Goal: Task Accomplishment & Management: Use online tool/utility

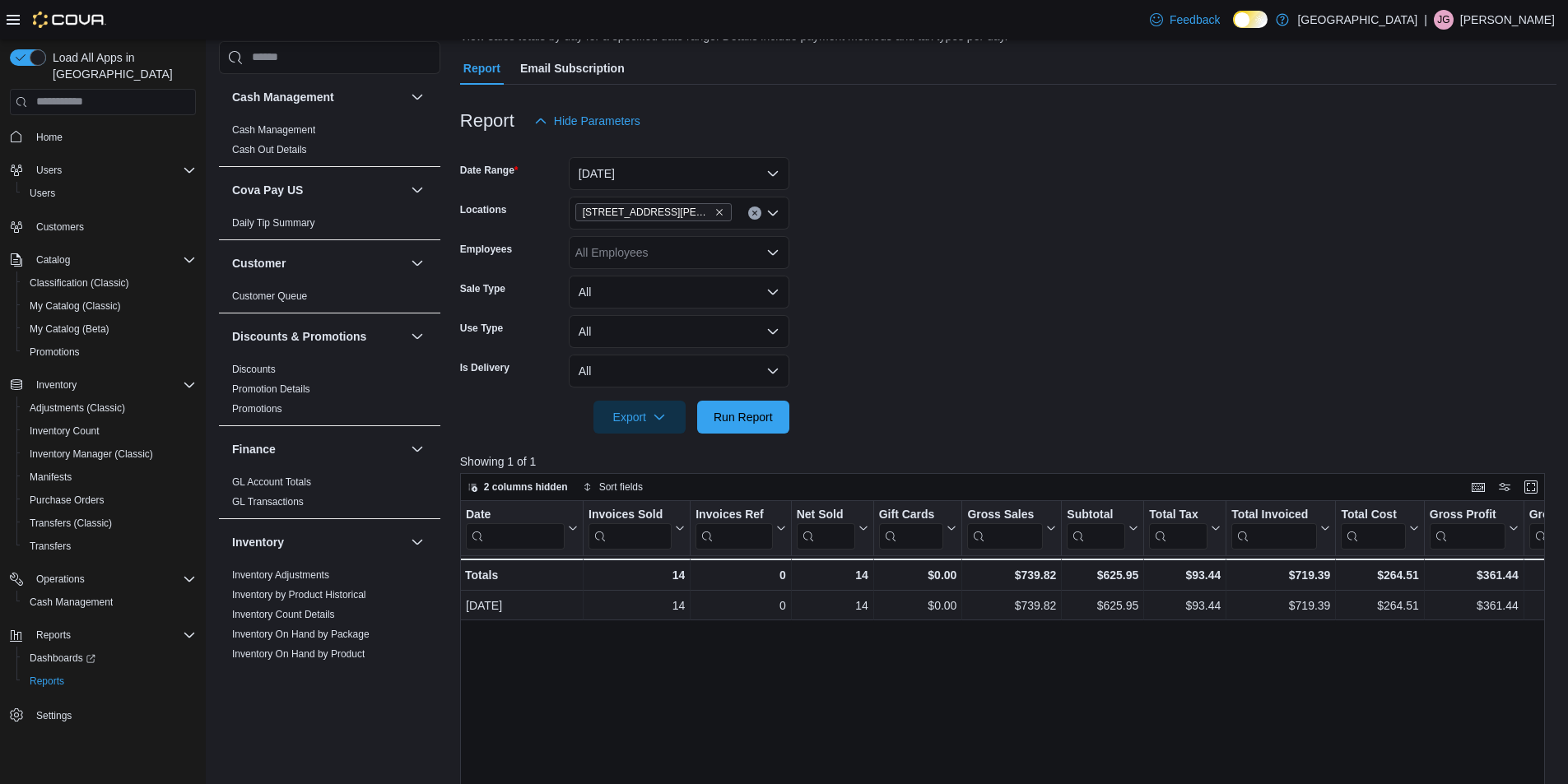
scroll to position [0, 85]
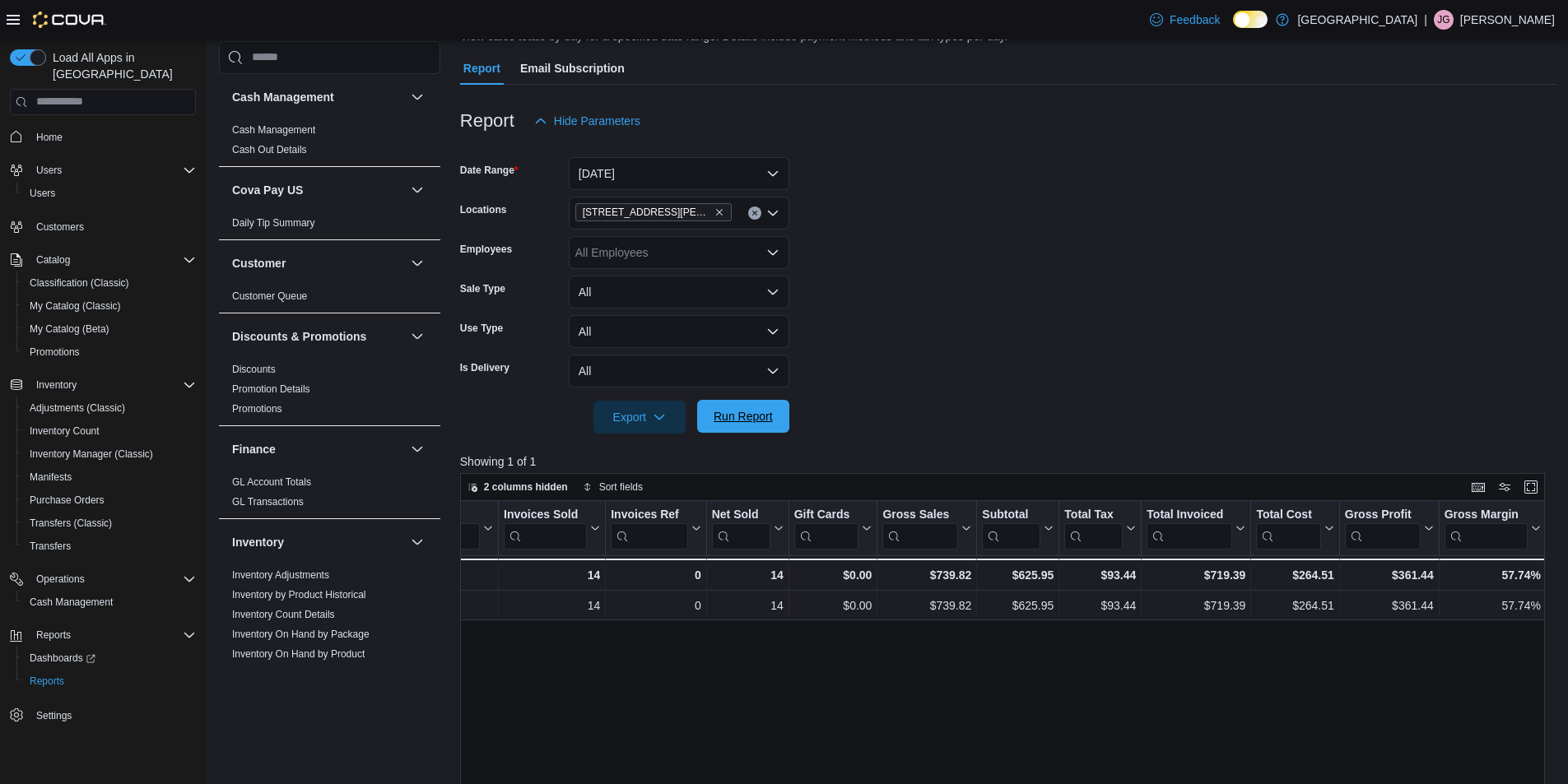
click at [742, 411] on span "Run Report" at bounding box center [743, 416] width 59 height 16
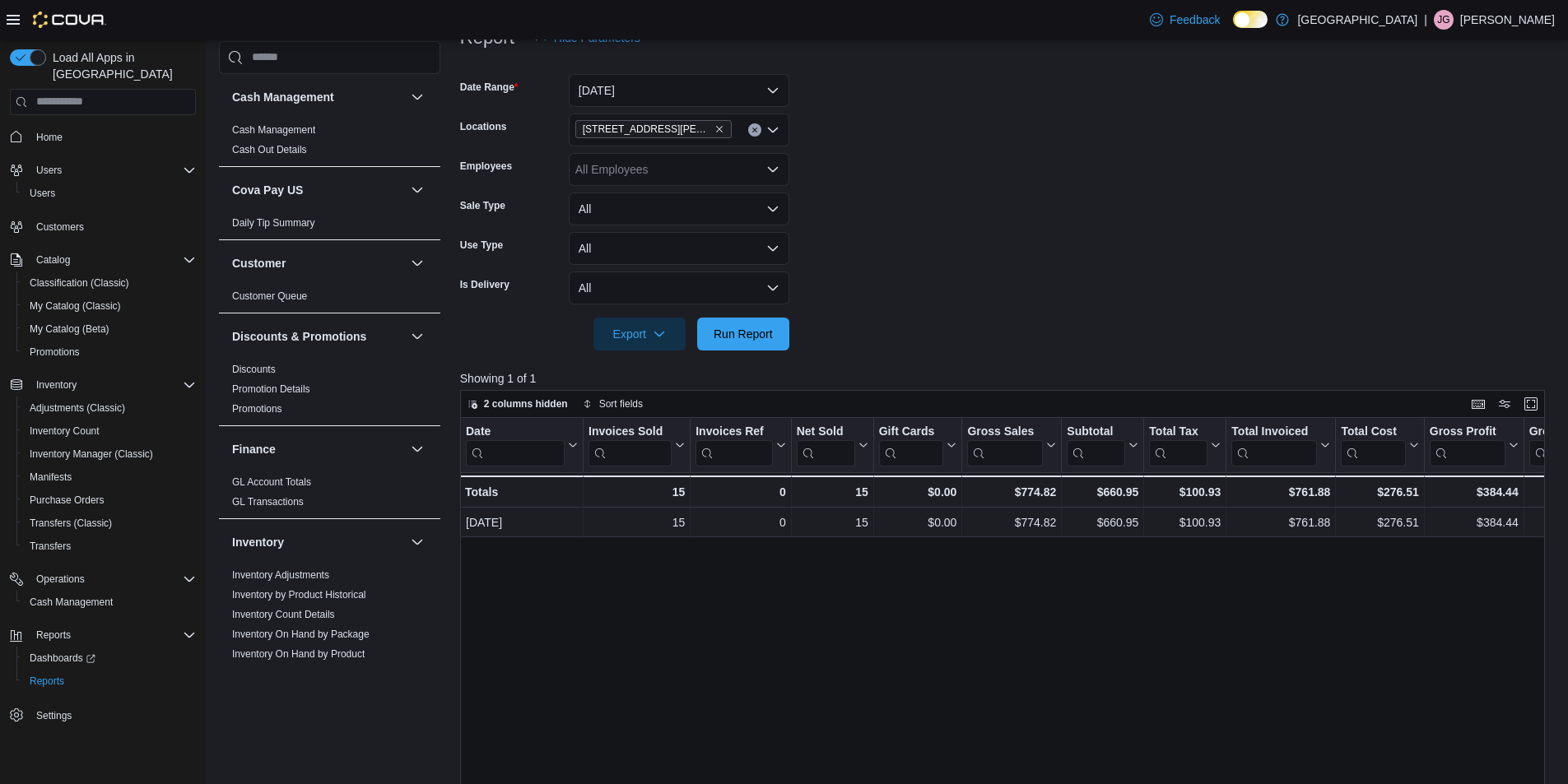
scroll to position [220, 0]
click at [753, 128] on icon "Clear input" at bounding box center [755, 131] width 7 height 7
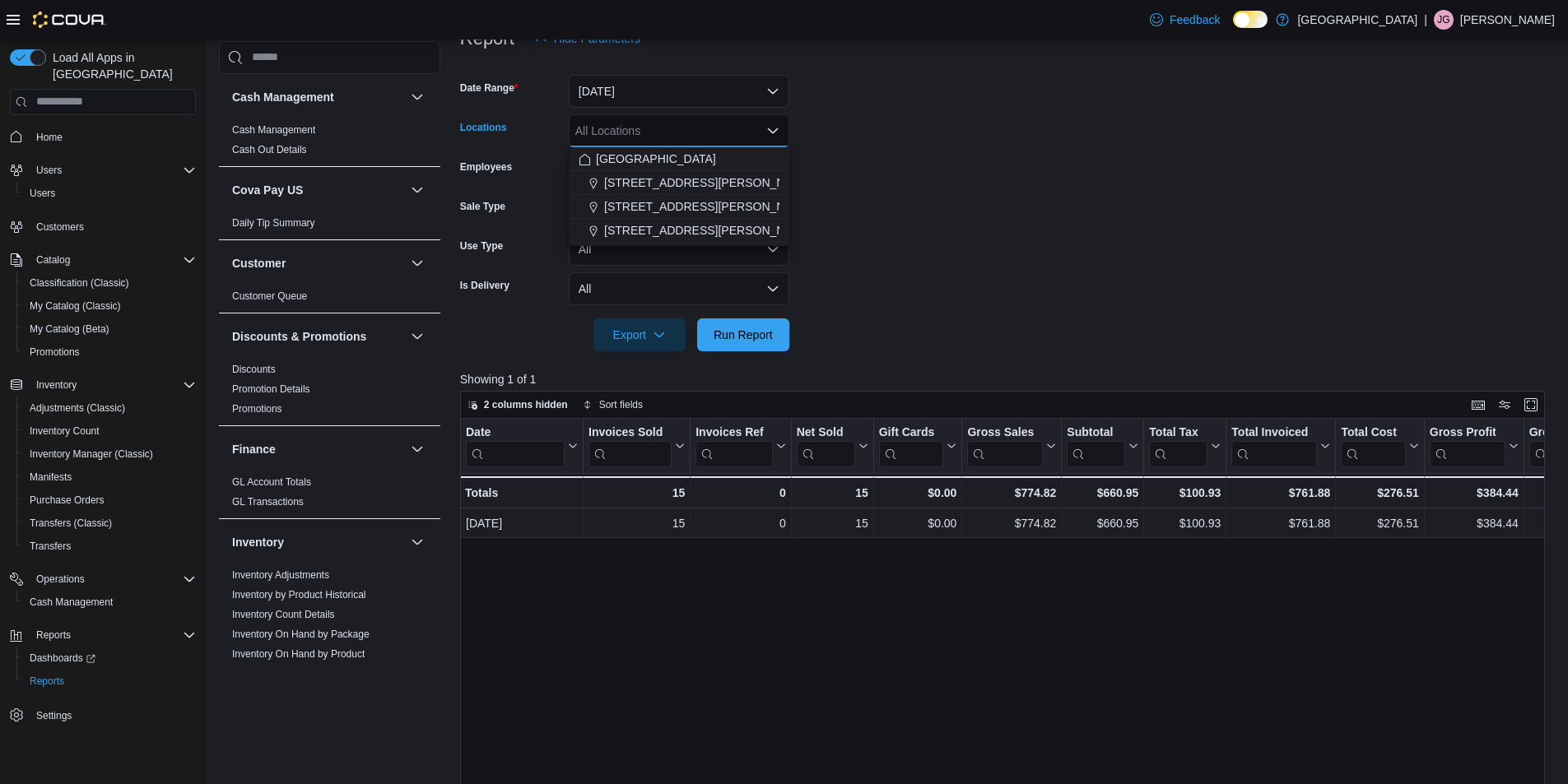
drag, startPoint x: 670, startPoint y: 204, endPoint x: 707, endPoint y: 242, distance: 53.0
click at [671, 204] on span "[STREET_ADDRESS][PERSON_NAME]" at bounding box center [708, 206] width 209 height 16
click at [724, 329] on span "Run Report" at bounding box center [743, 334] width 59 height 16
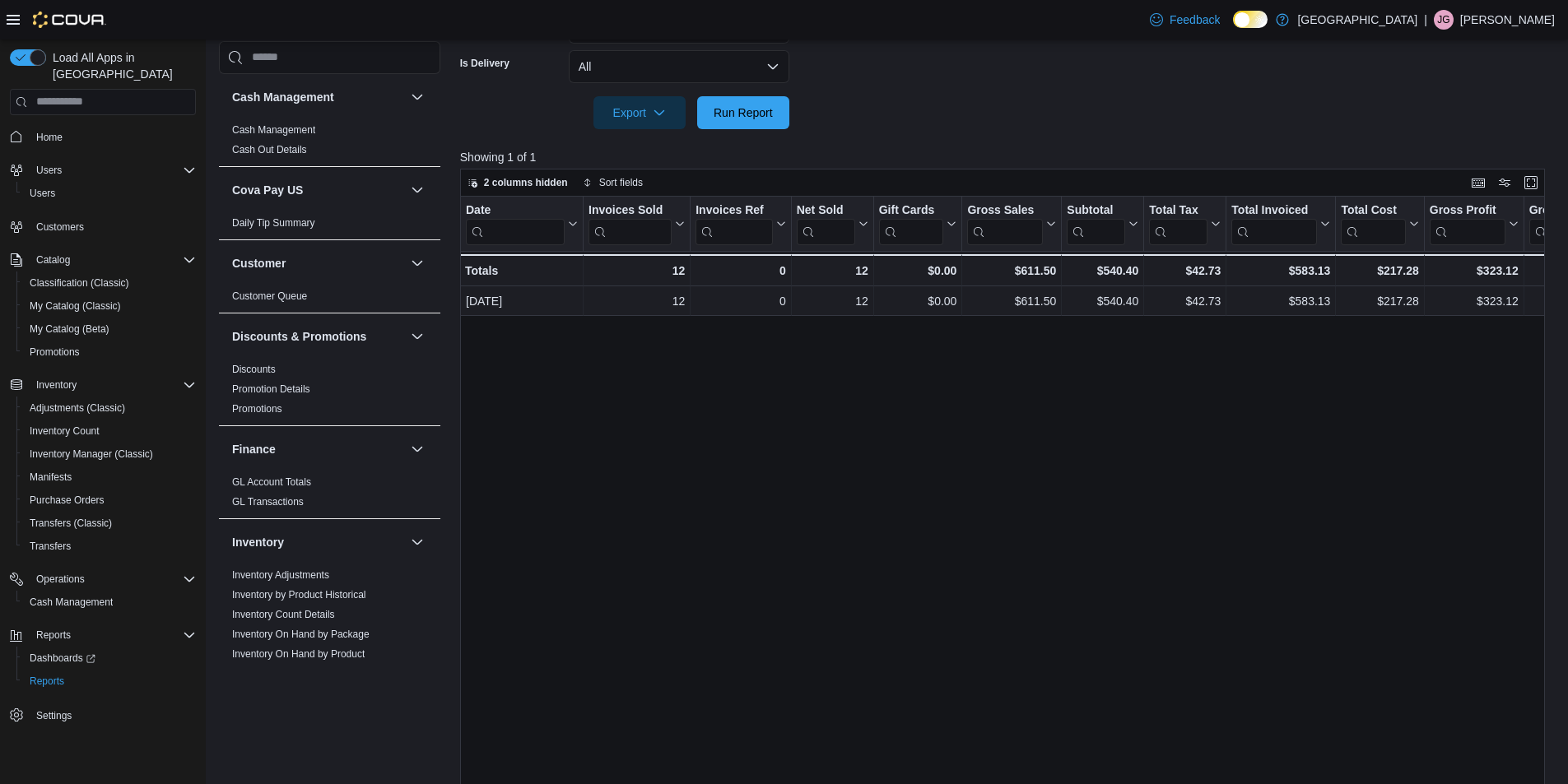
scroll to position [466, 0]
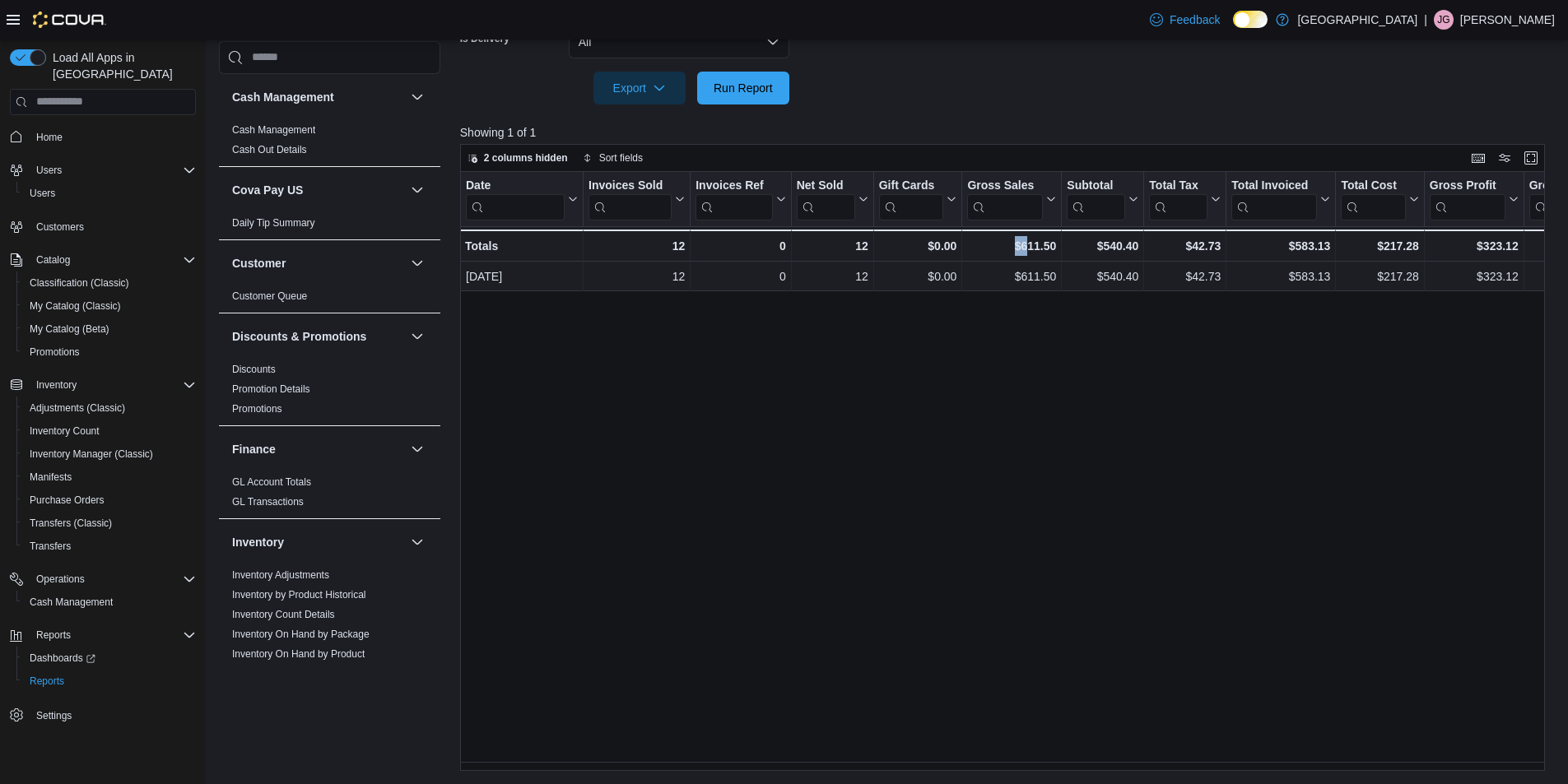
drag, startPoint x: 975, startPoint y: 761, endPoint x: 1021, endPoint y: 760, distance: 46.0
click at [1027, 762] on div "Date Click to view column header actions Invoices Sold Click to view column hea…" at bounding box center [1008, 471] width 1096 height 599
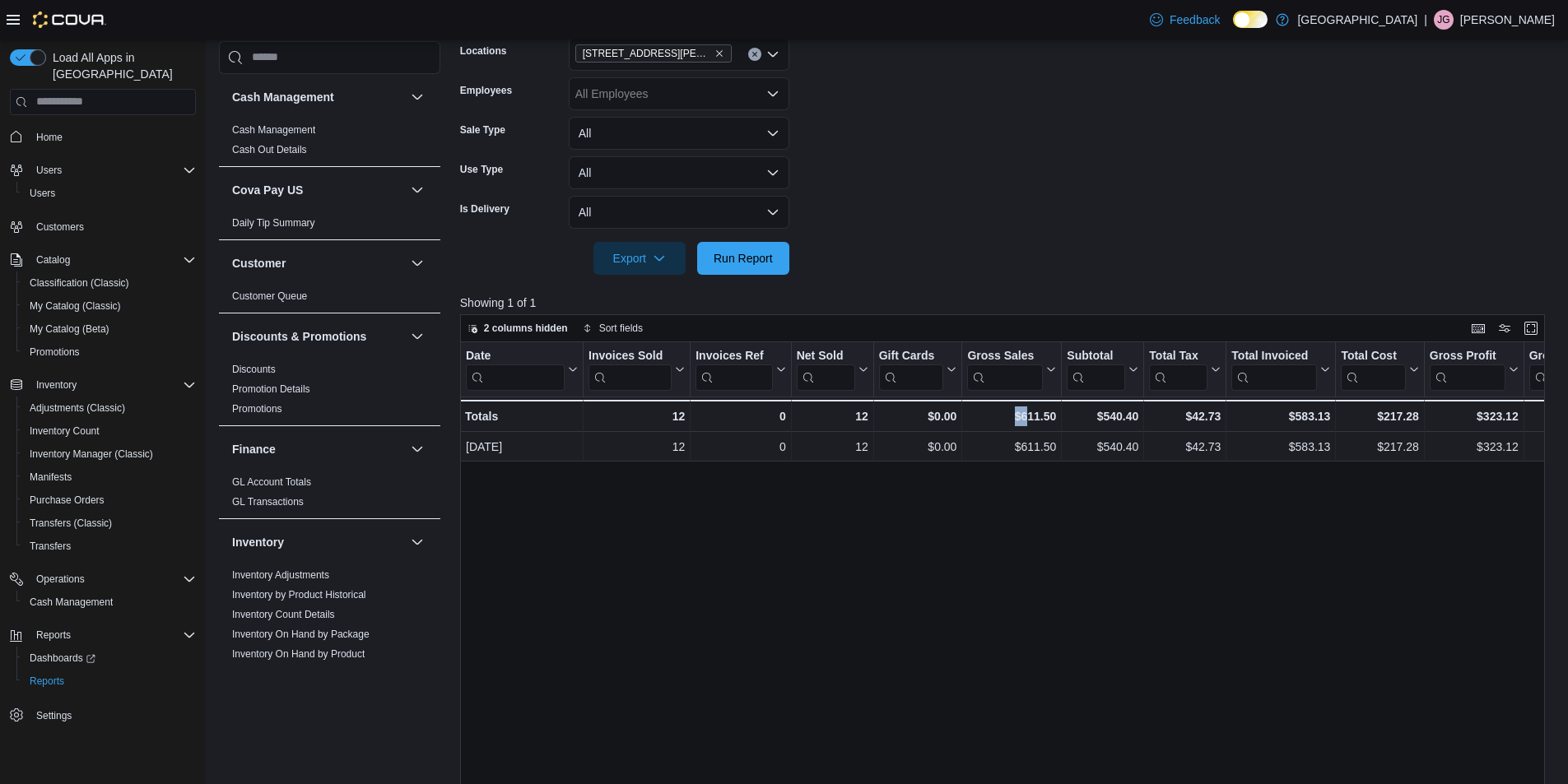
scroll to position [0, 0]
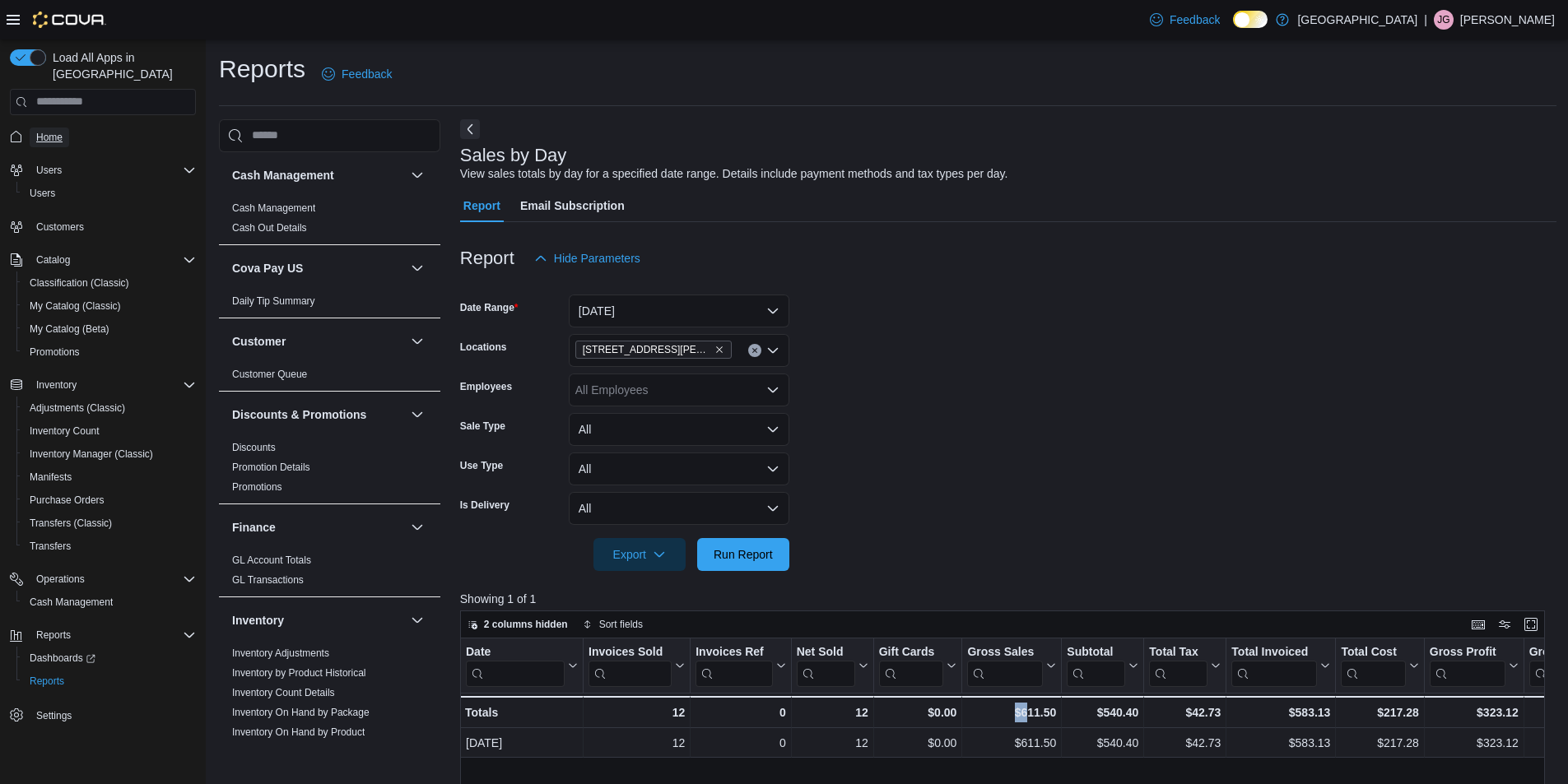
click at [47, 131] on span "Home" at bounding box center [49, 138] width 26 height 14
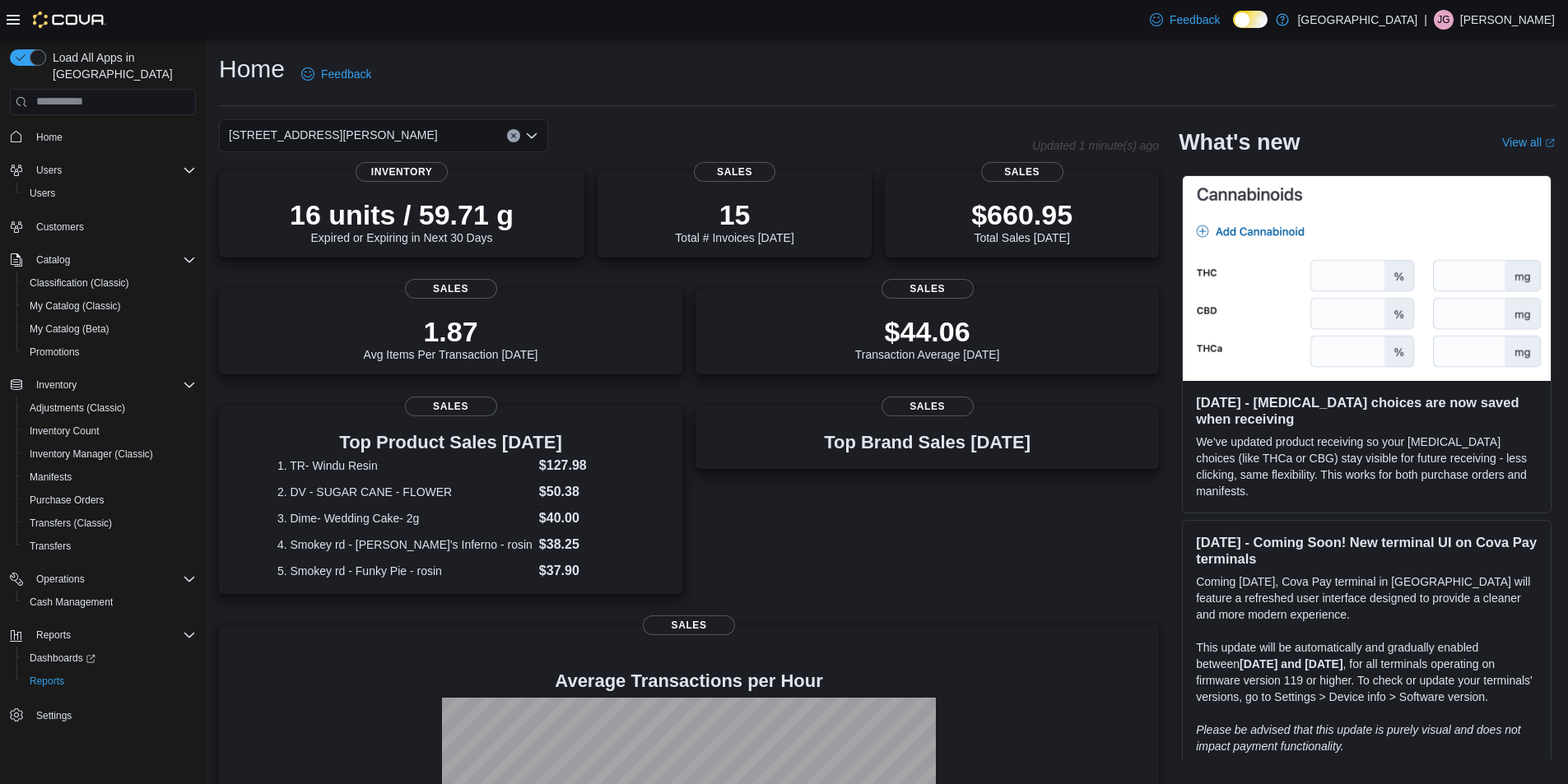
click at [455, 133] on div "[STREET_ADDRESS][PERSON_NAME]" at bounding box center [384, 135] width 330 height 33
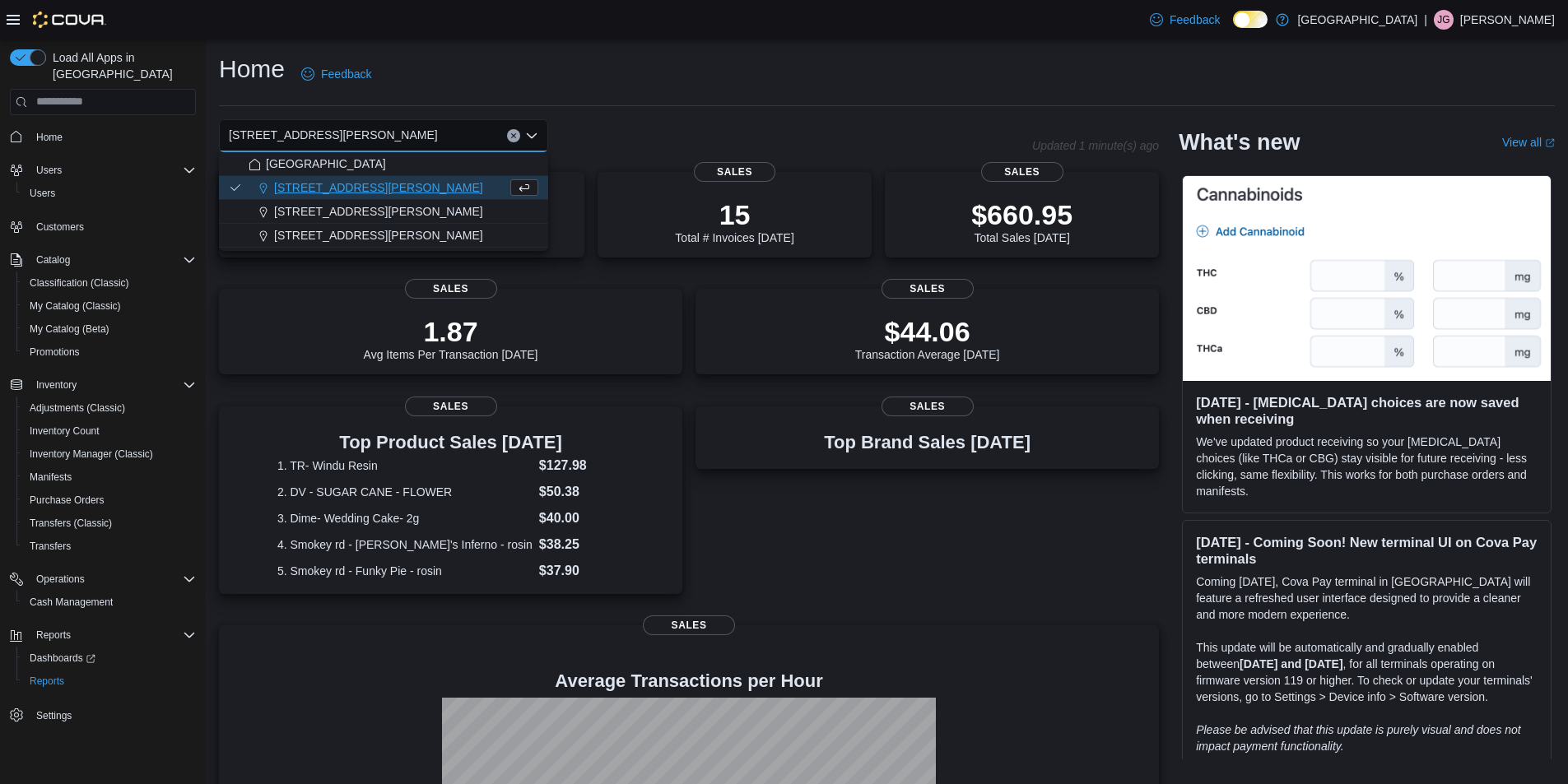
click at [511, 134] on icon "Clear input" at bounding box center [514, 136] width 7 height 7
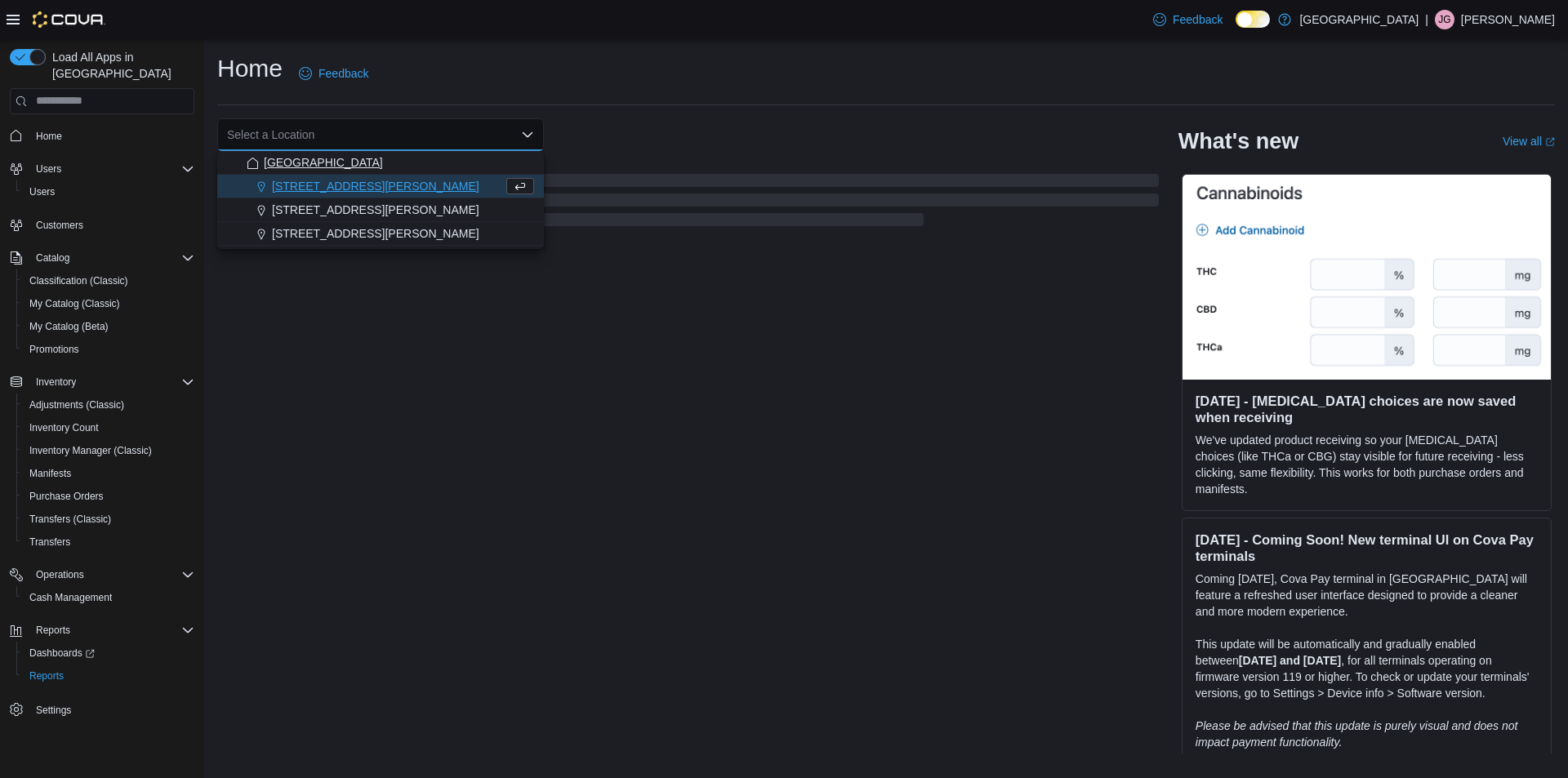
click at [411, 166] on div "[GEOGRAPHIC_DATA]" at bounding box center [390, 162] width 288 height 16
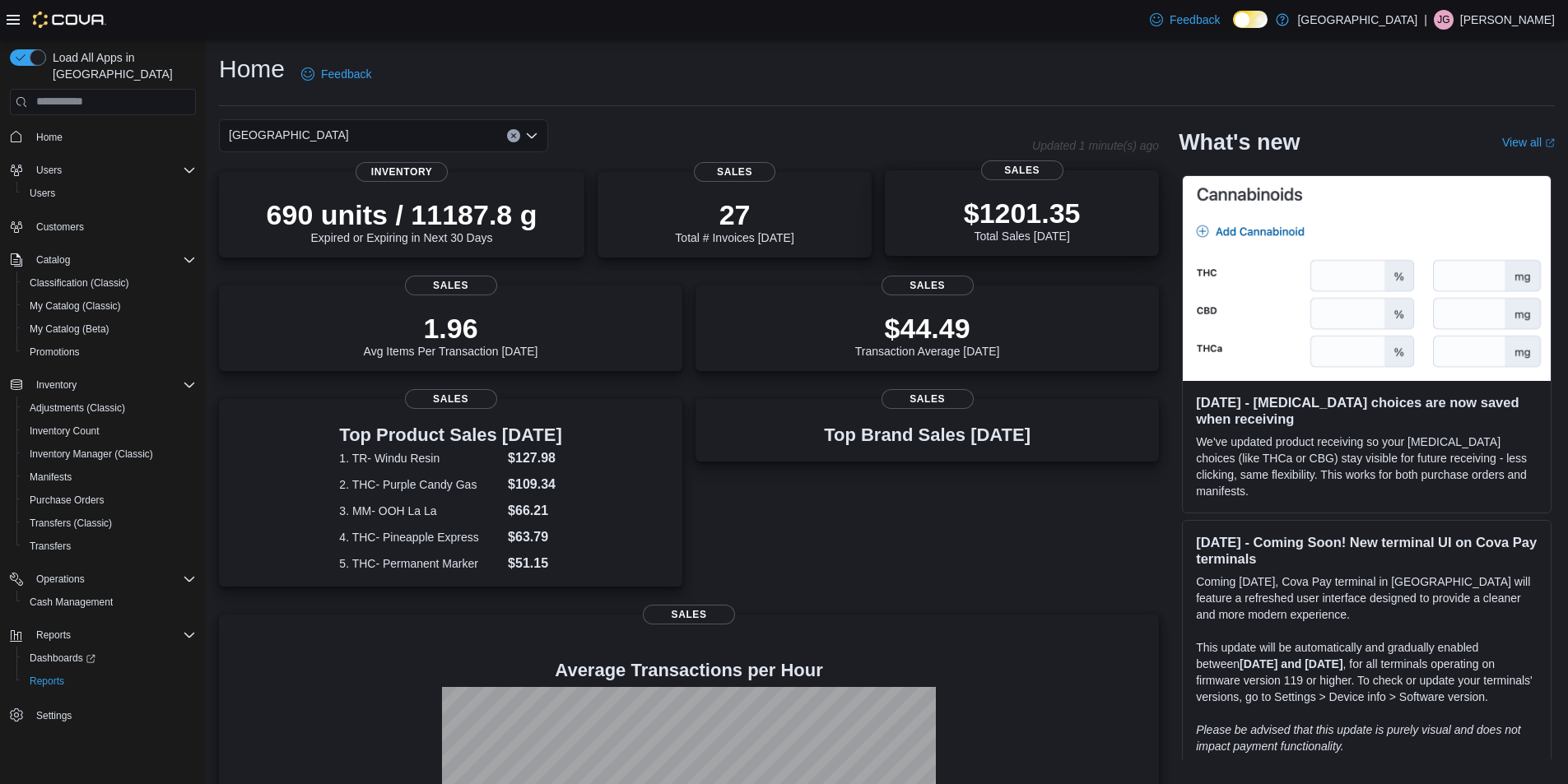
click at [1037, 237] on div "$1201.35 Total Sales Today" at bounding box center [1022, 220] width 117 height 46
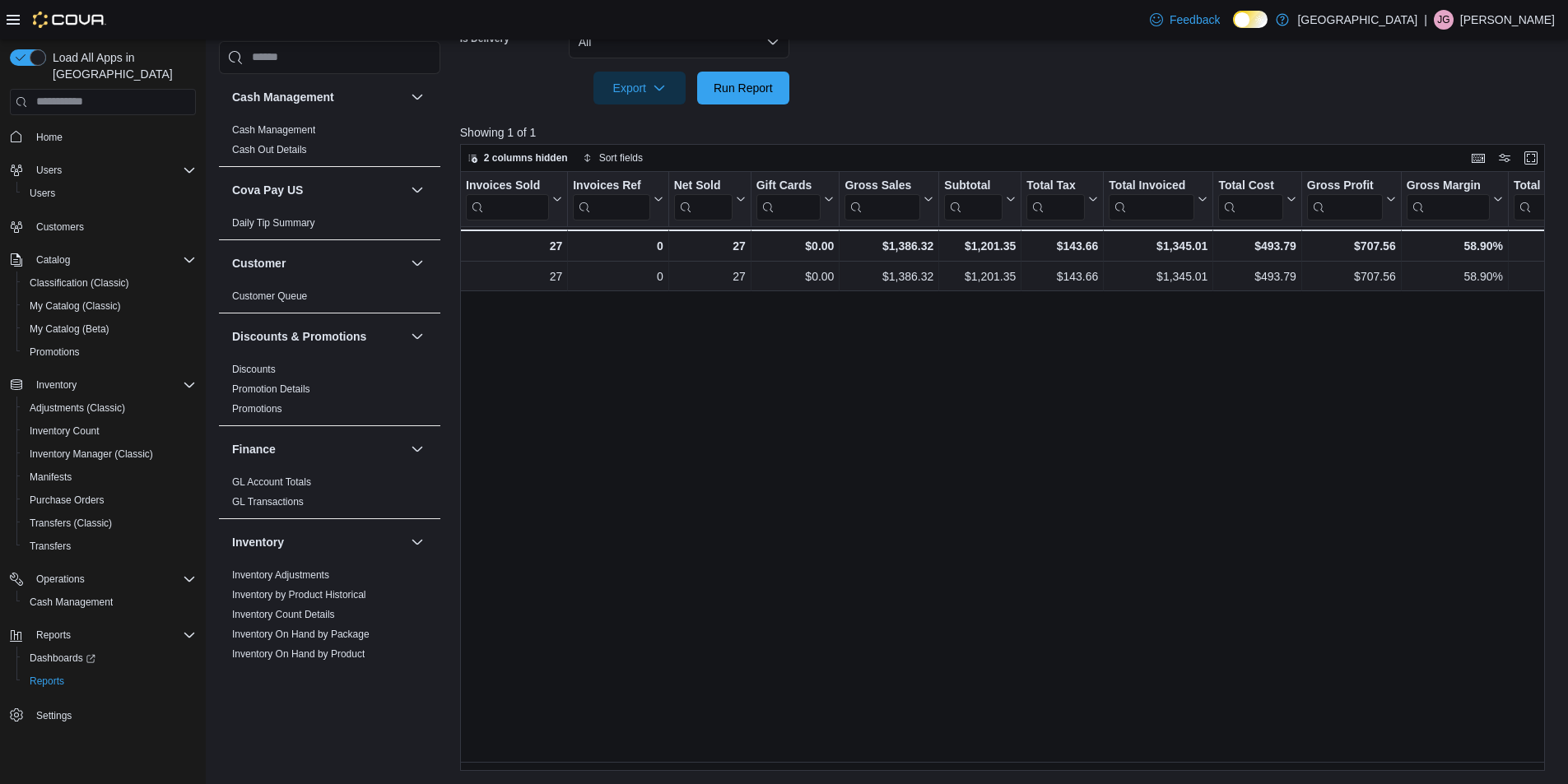
scroll to position [0, 137]
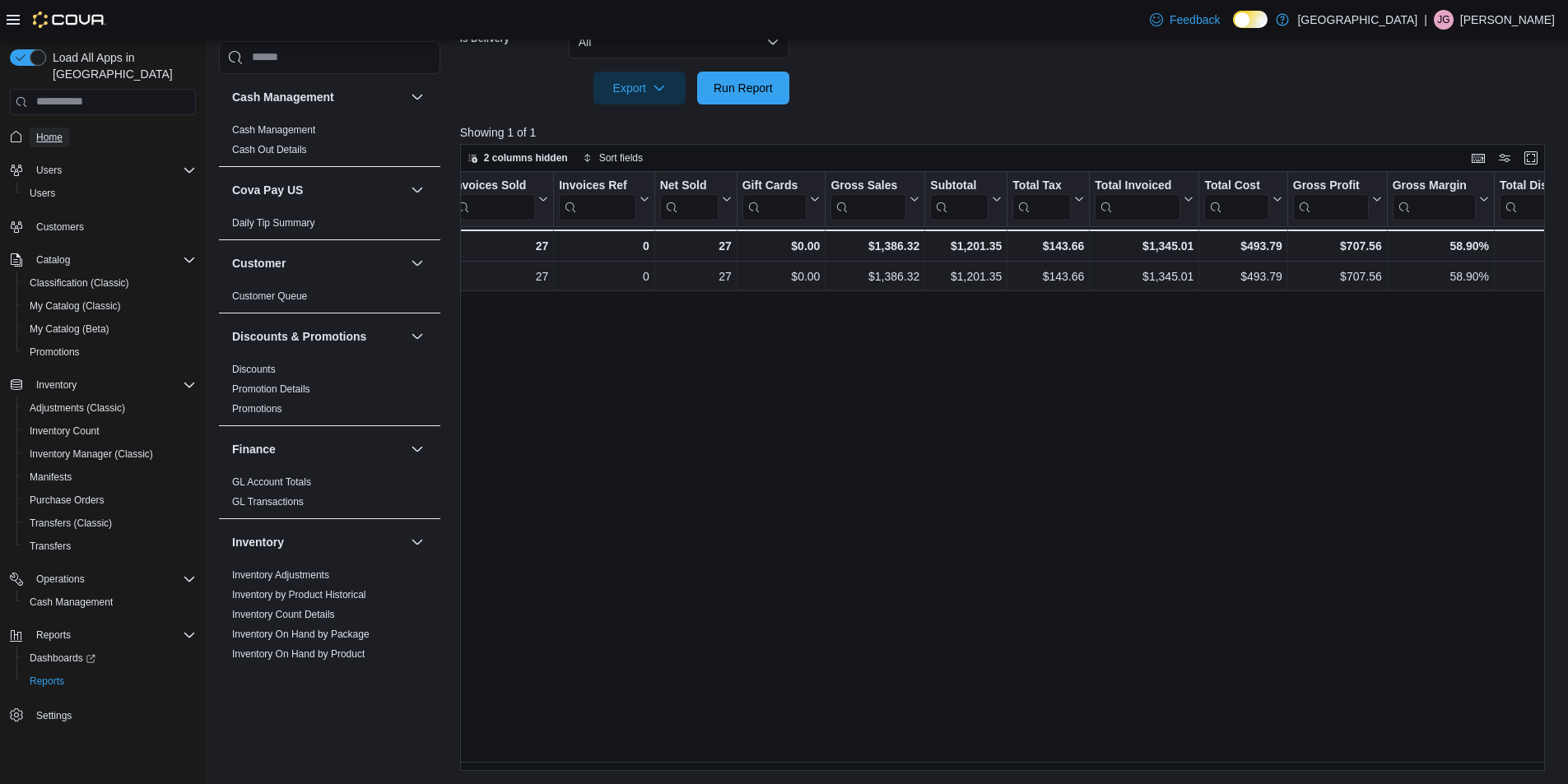
click at [63, 128] on link "Home" at bounding box center [49, 137] width 40 height 19
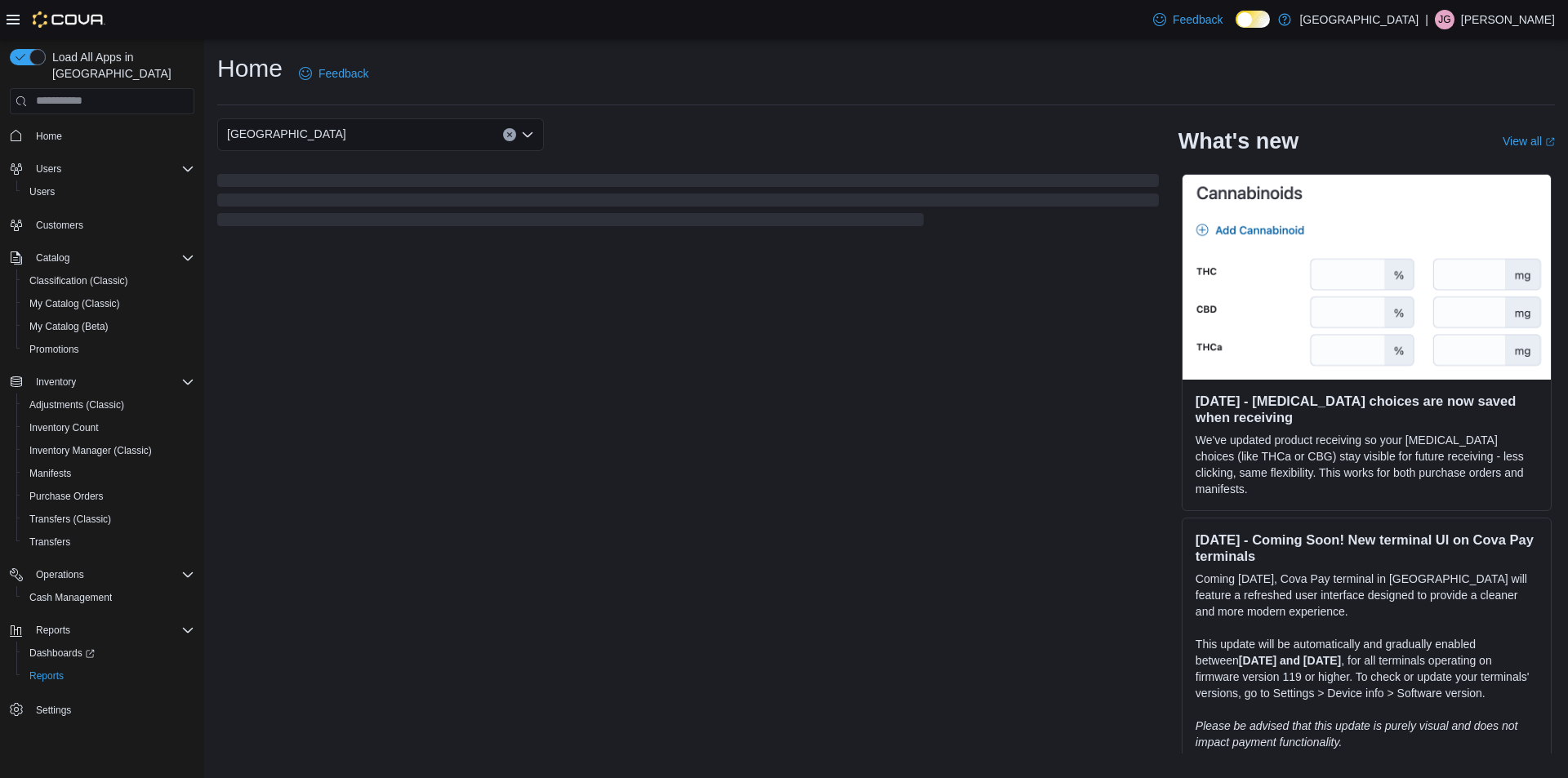
click at [514, 132] on button "Clear input" at bounding box center [510, 135] width 13 height 13
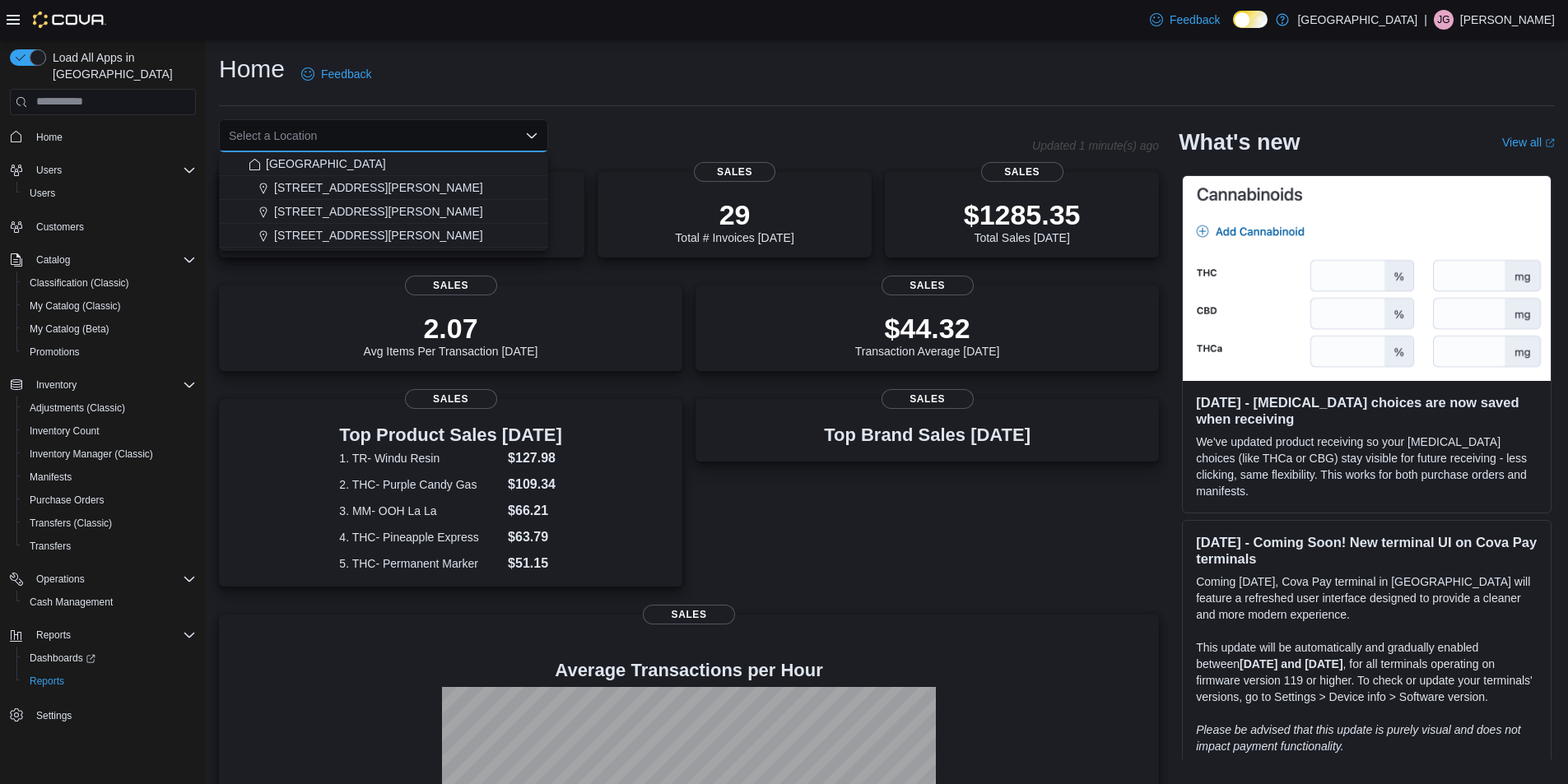
click at [638, 109] on div "Home Feedback Select a Location Combo box. Selected. Combo box input. Select a …" at bounding box center [887, 504] width 1363 height 928
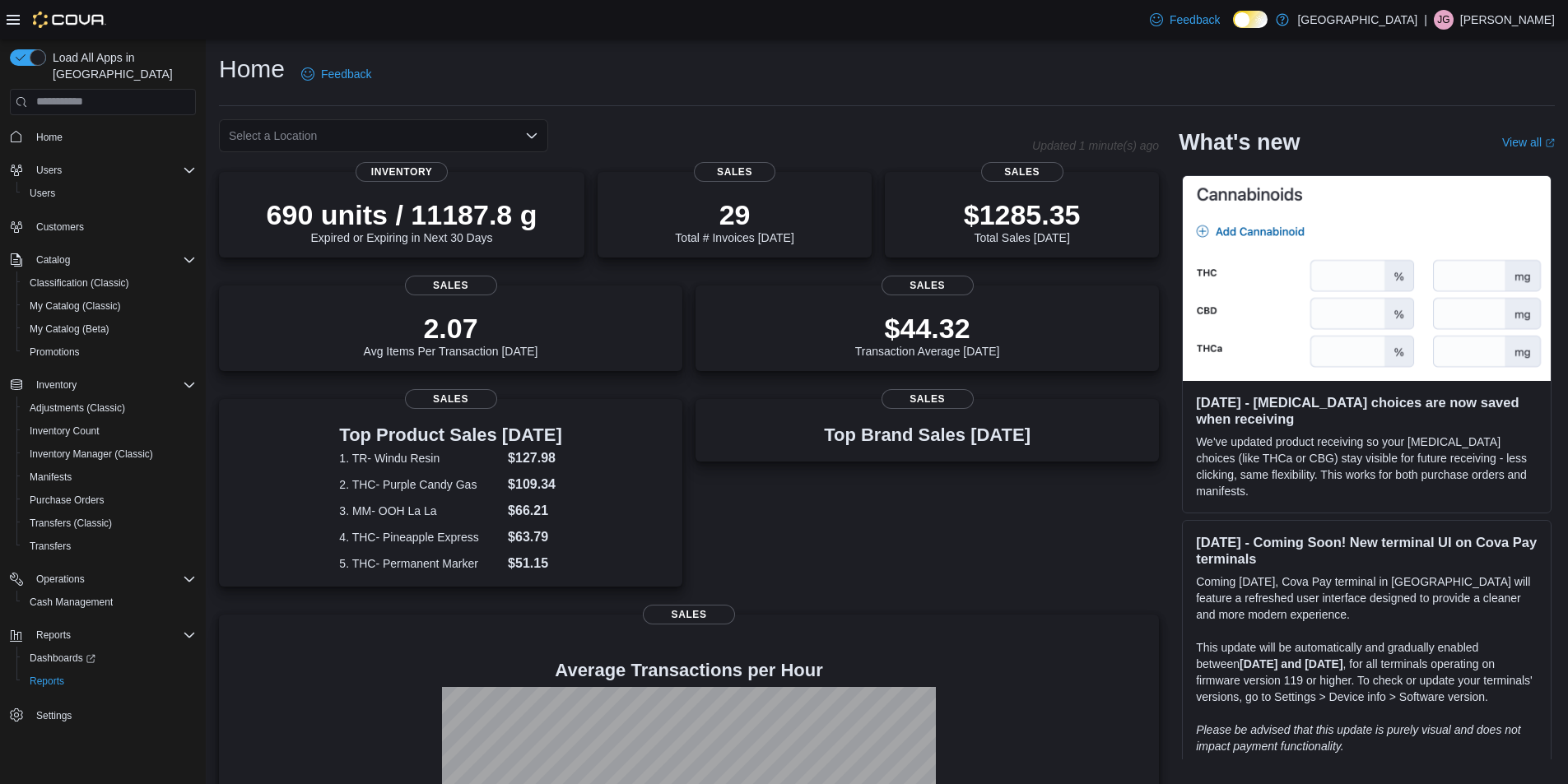
click at [448, 139] on div "Select a Location" at bounding box center [384, 135] width 330 height 33
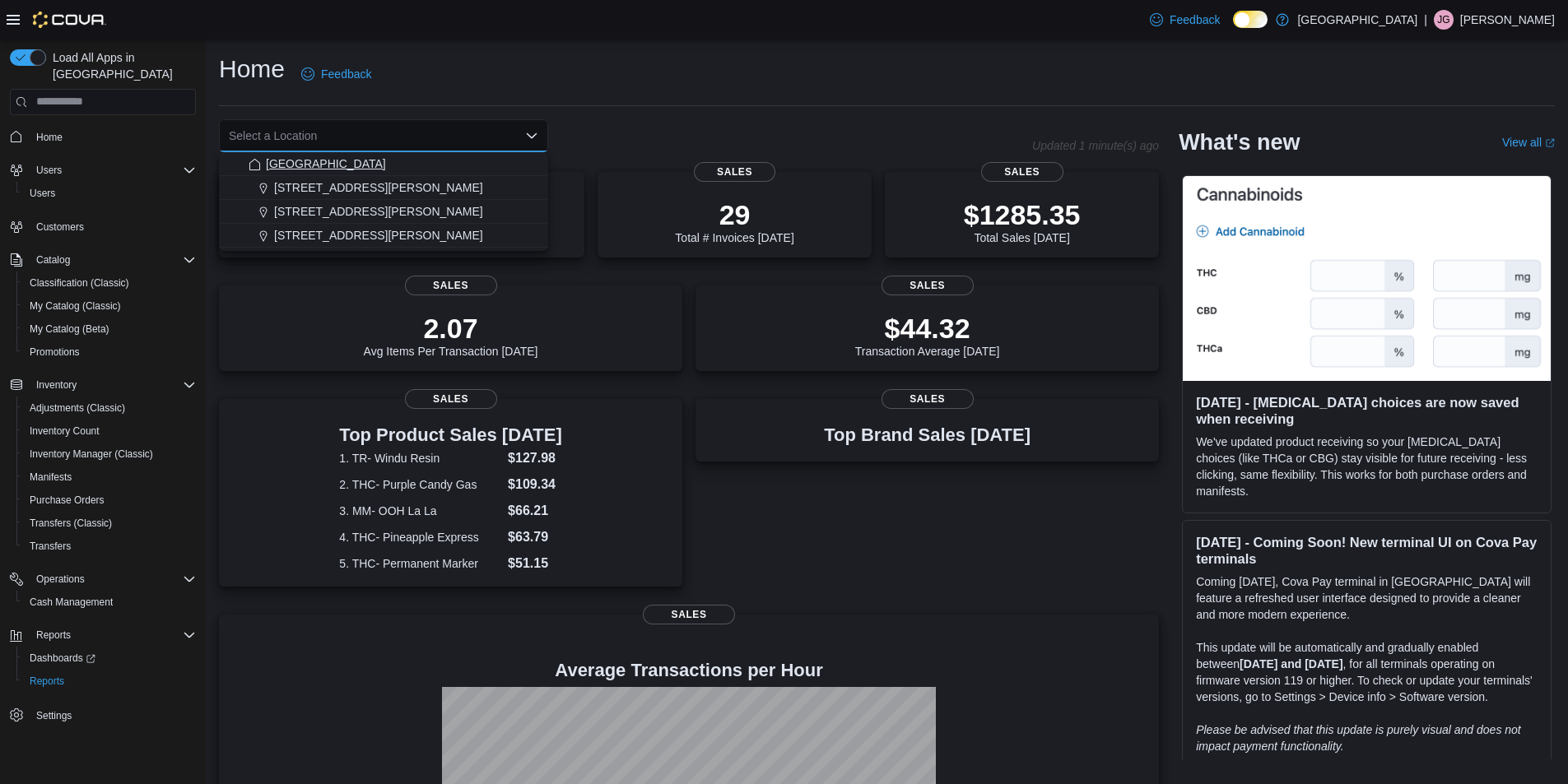
click at [375, 161] on span "[GEOGRAPHIC_DATA]" at bounding box center [326, 163] width 120 height 16
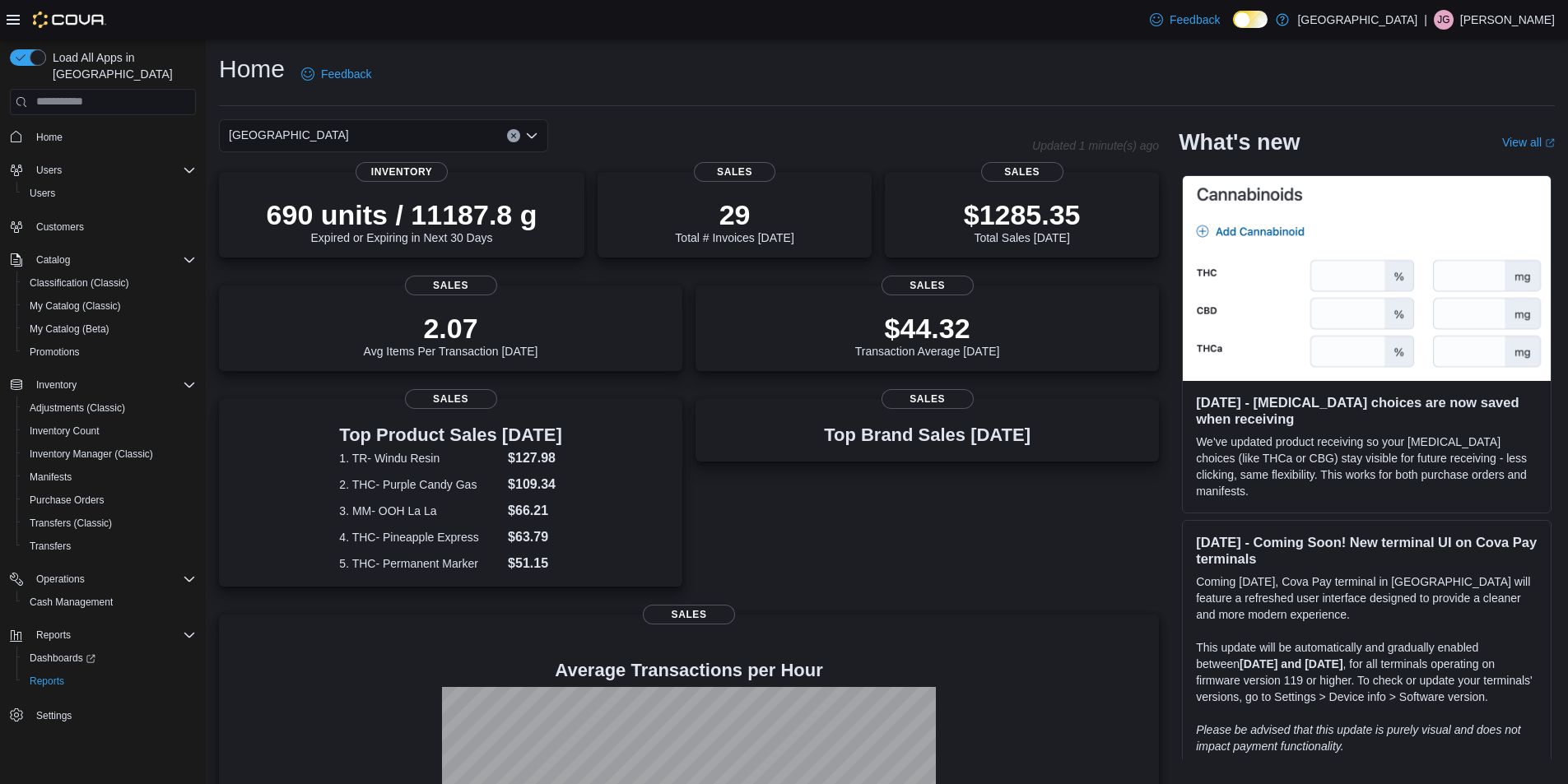
click at [453, 131] on div "Round House Reserve Combo box. Selected. Round House Reserve. Press Backspace t…" at bounding box center [384, 135] width 330 height 33
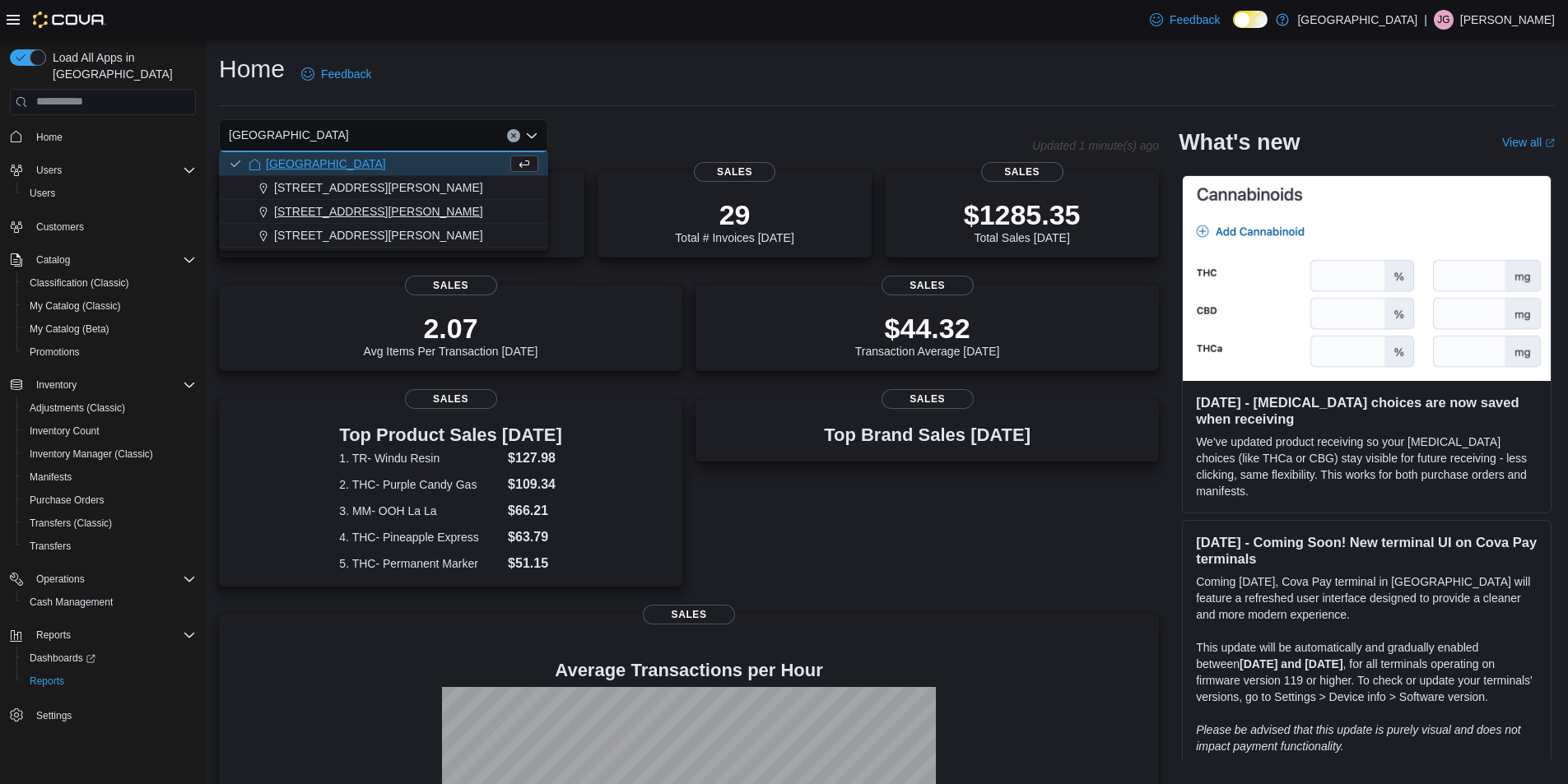
click at [393, 208] on span "[STREET_ADDRESS][PERSON_NAME]" at bounding box center [378, 211] width 209 height 16
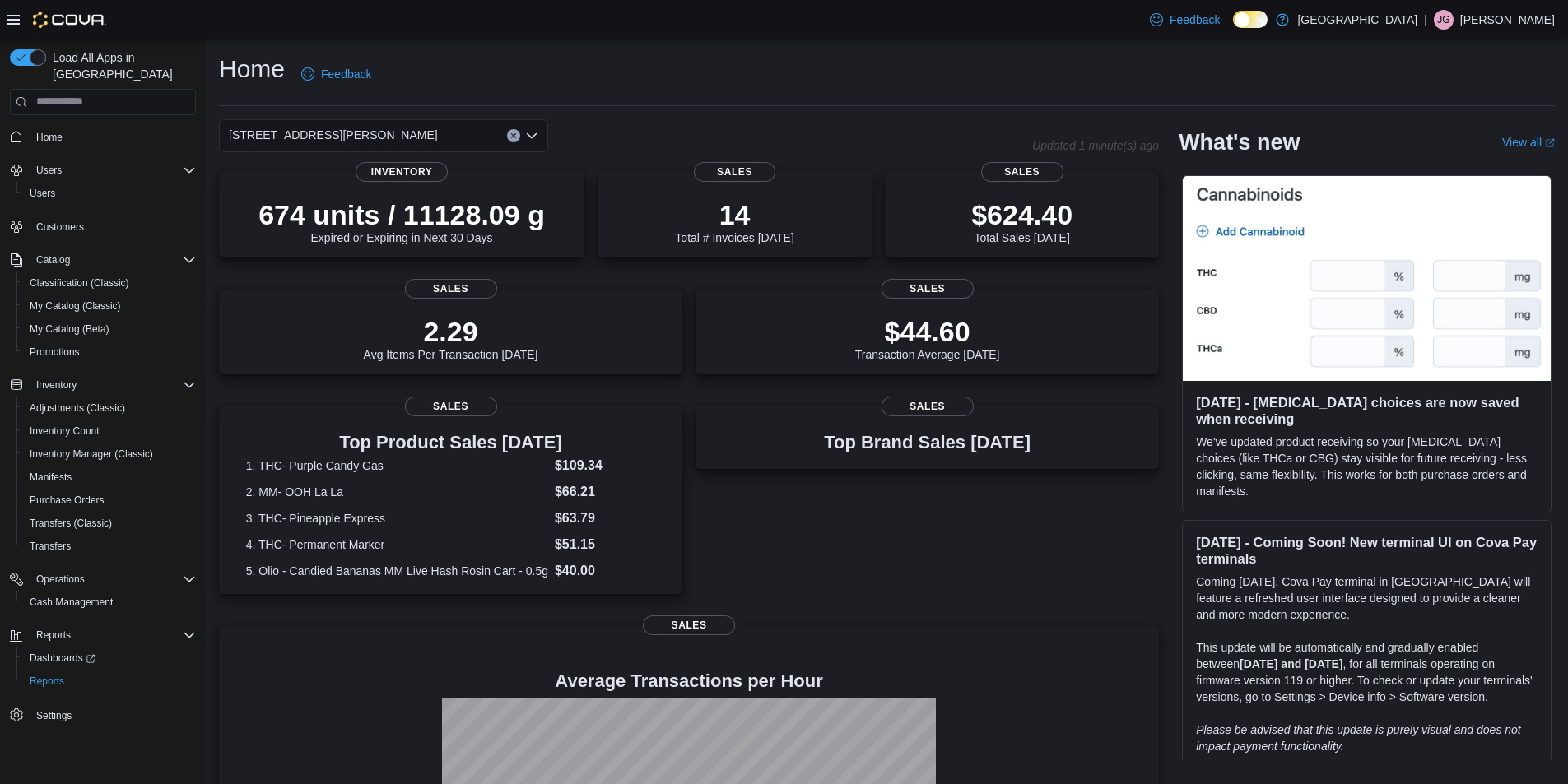
click at [390, 127] on div "200 South Solano Drive Combo box. Selected. 200 South Solano Drive. Press Backs…" at bounding box center [384, 135] width 330 height 33
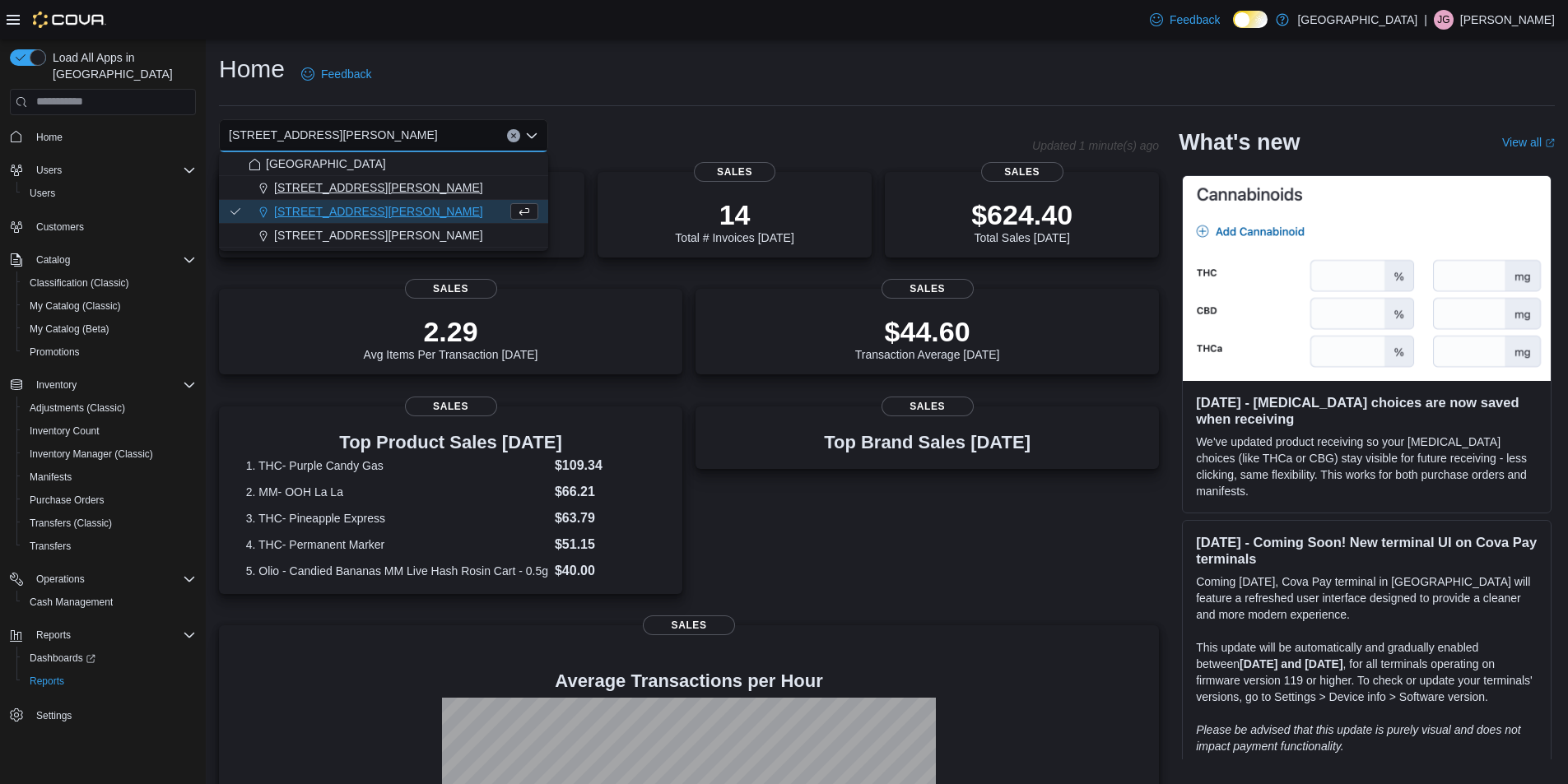
click at [370, 186] on div "[STREET_ADDRESS][PERSON_NAME]" at bounding box center [393, 187] width 290 height 16
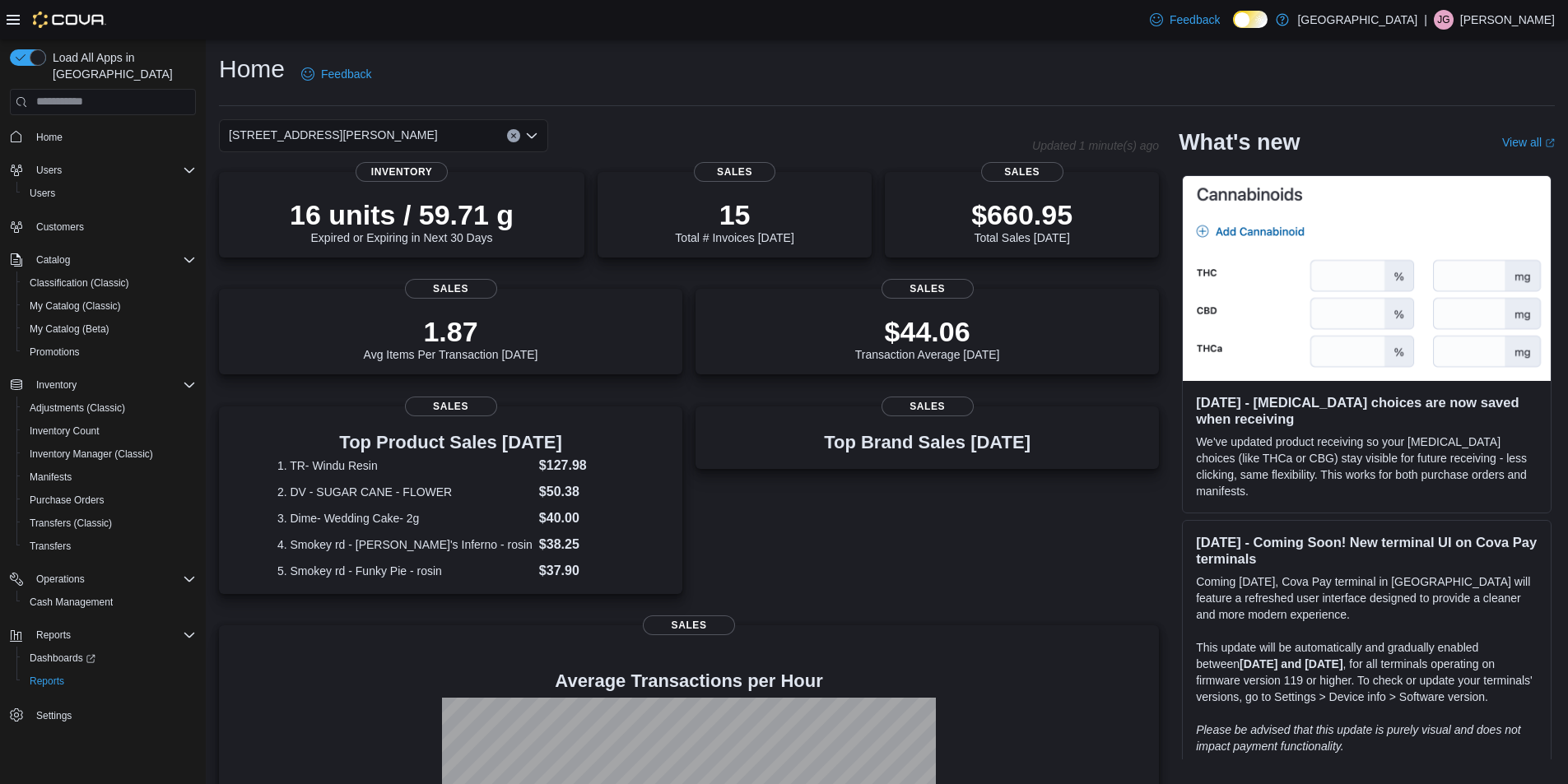
click at [429, 139] on div "[STREET_ADDRESS][PERSON_NAME]" at bounding box center [384, 135] width 330 height 33
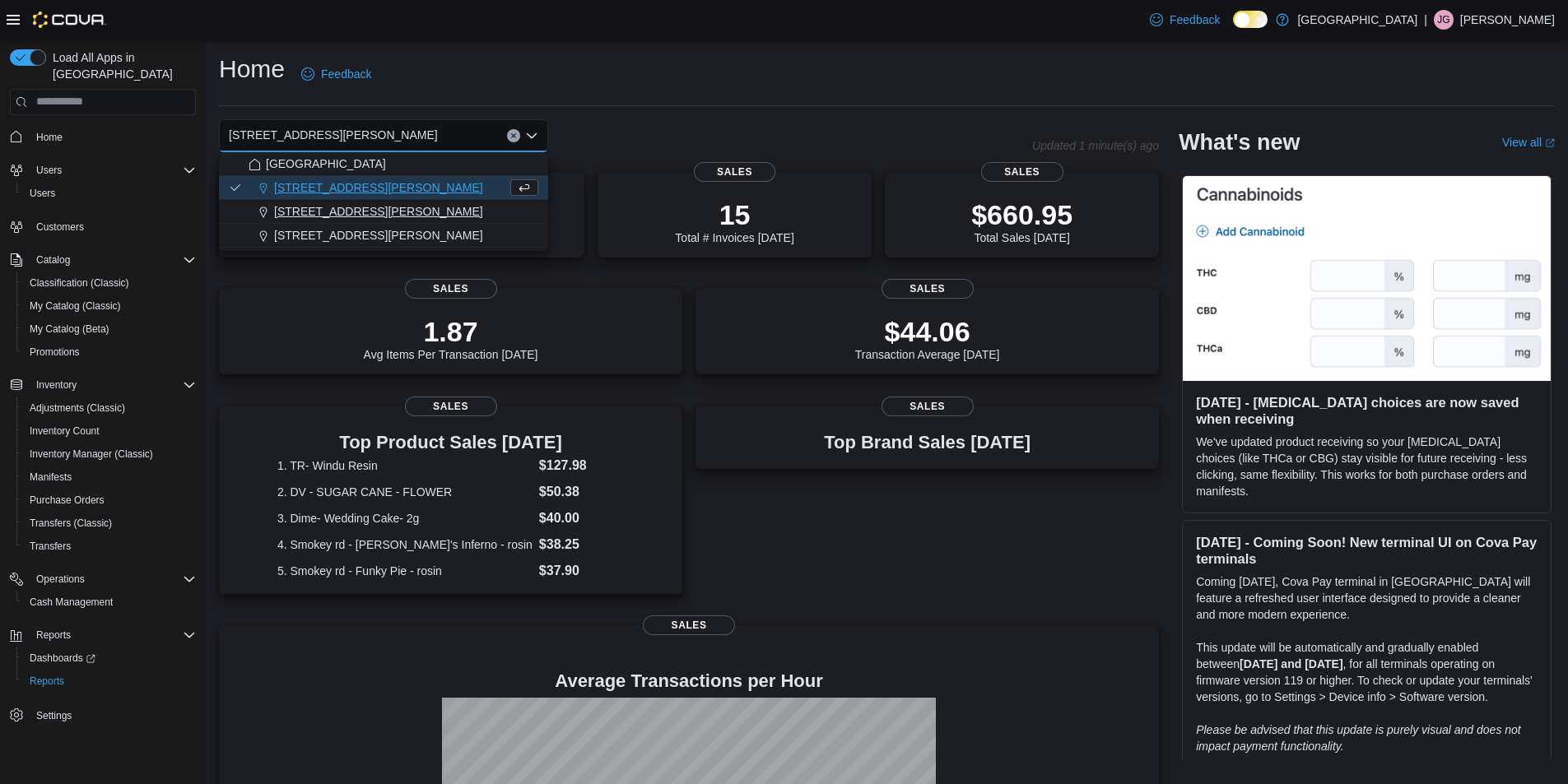
click at [364, 214] on span "[STREET_ADDRESS][PERSON_NAME]" at bounding box center [378, 211] width 209 height 16
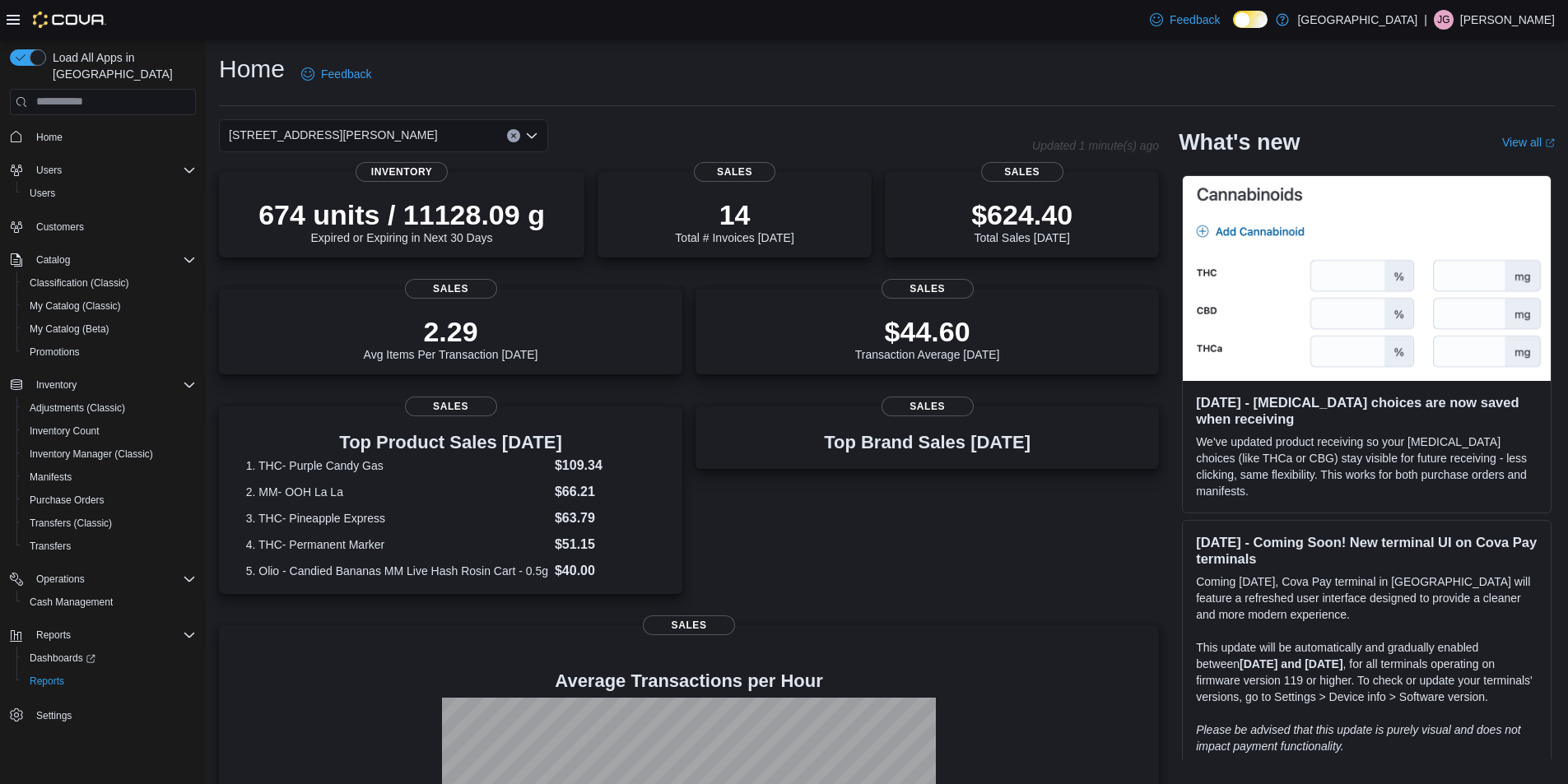
click at [397, 120] on div "[STREET_ADDRESS][PERSON_NAME]" at bounding box center [384, 135] width 330 height 33
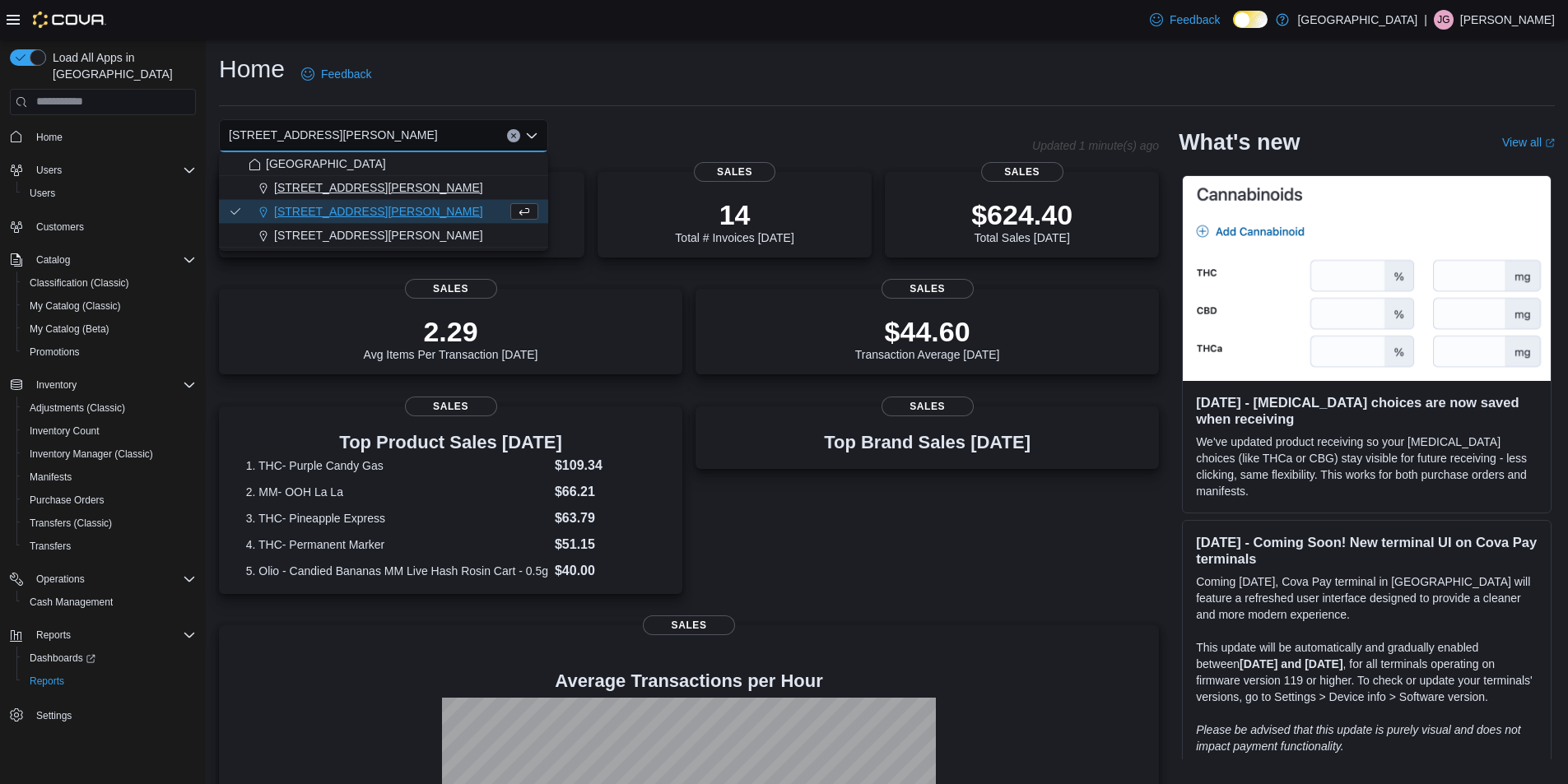
click at [362, 180] on span "[STREET_ADDRESS][PERSON_NAME]" at bounding box center [378, 187] width 209 height 16
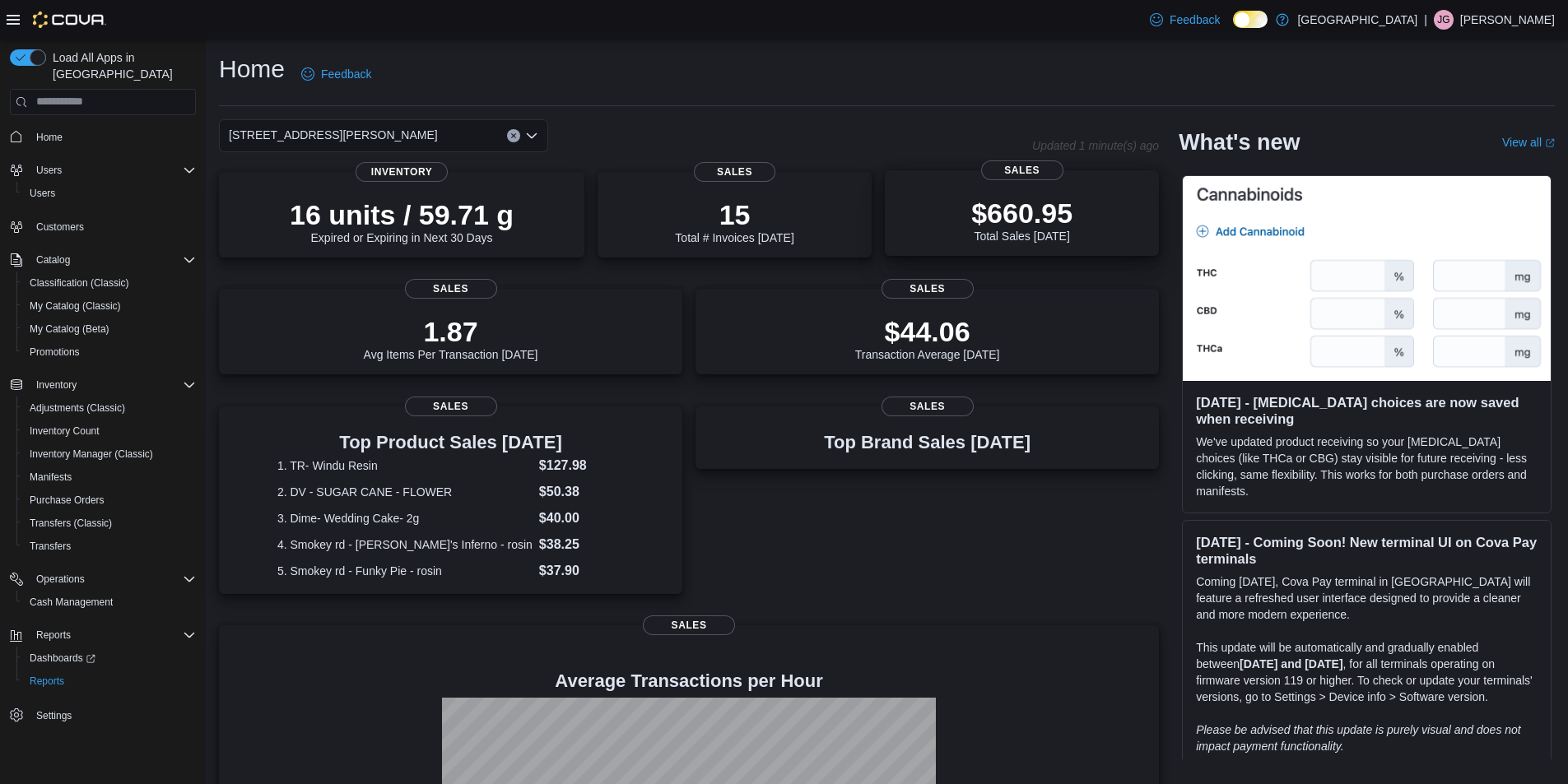
click at [1049, 207] on p "$660.95" at bounding box center [1022, 213] width 101 height 33
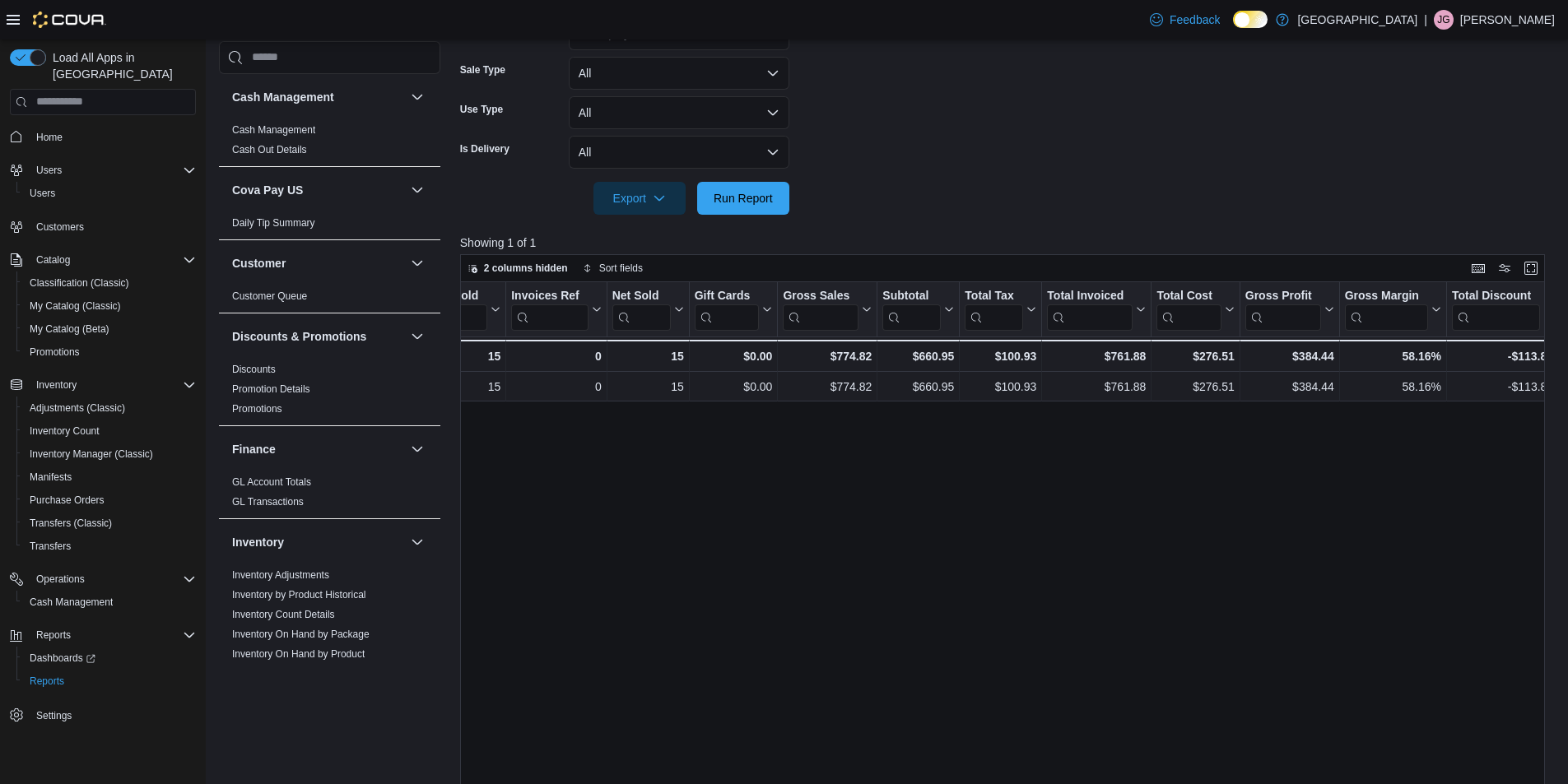
scroll to position [220, 0]
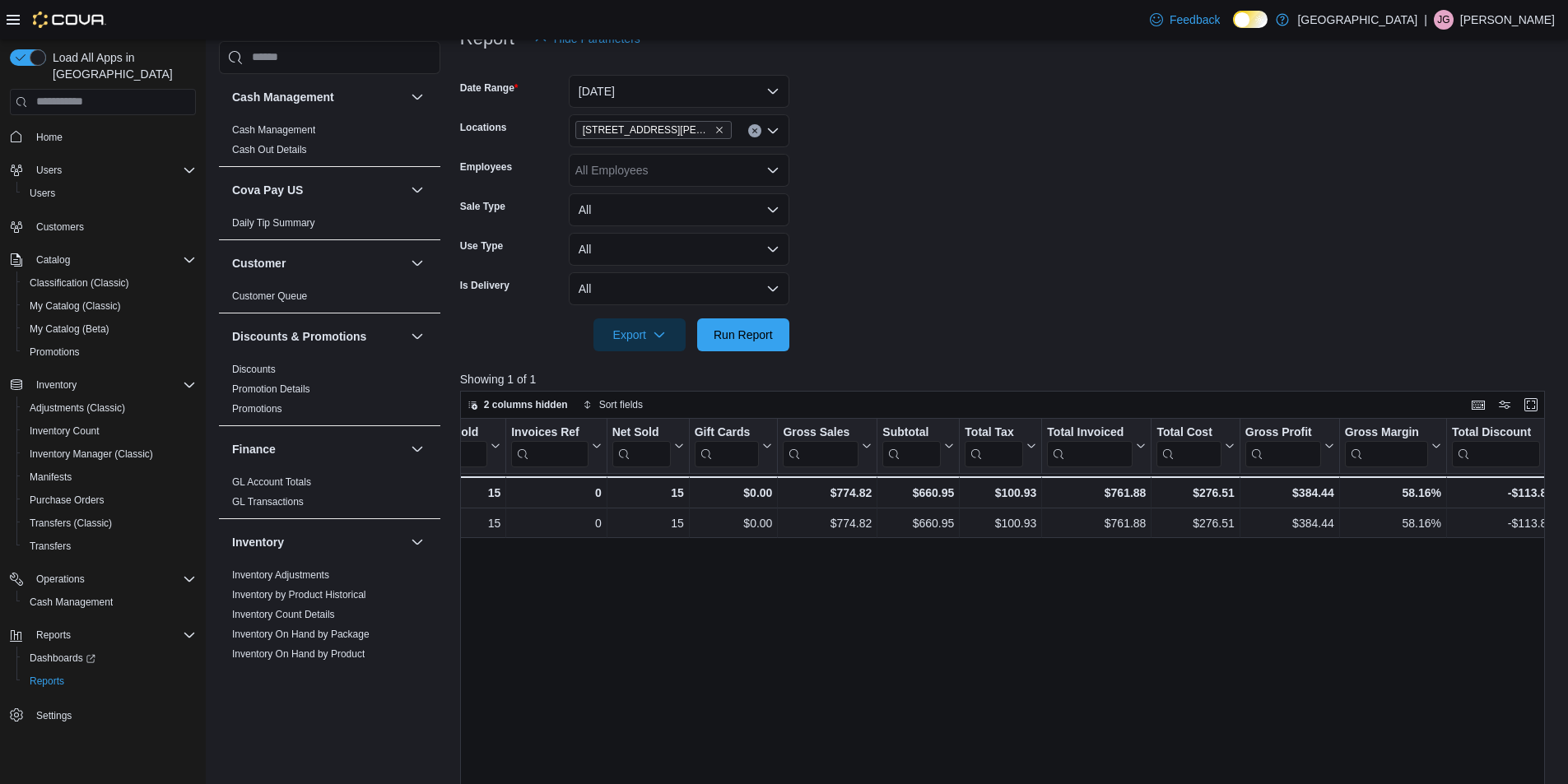
click at [752, 128] on icon "Clear input" at bounding box center [754, 130] width 4 height 4
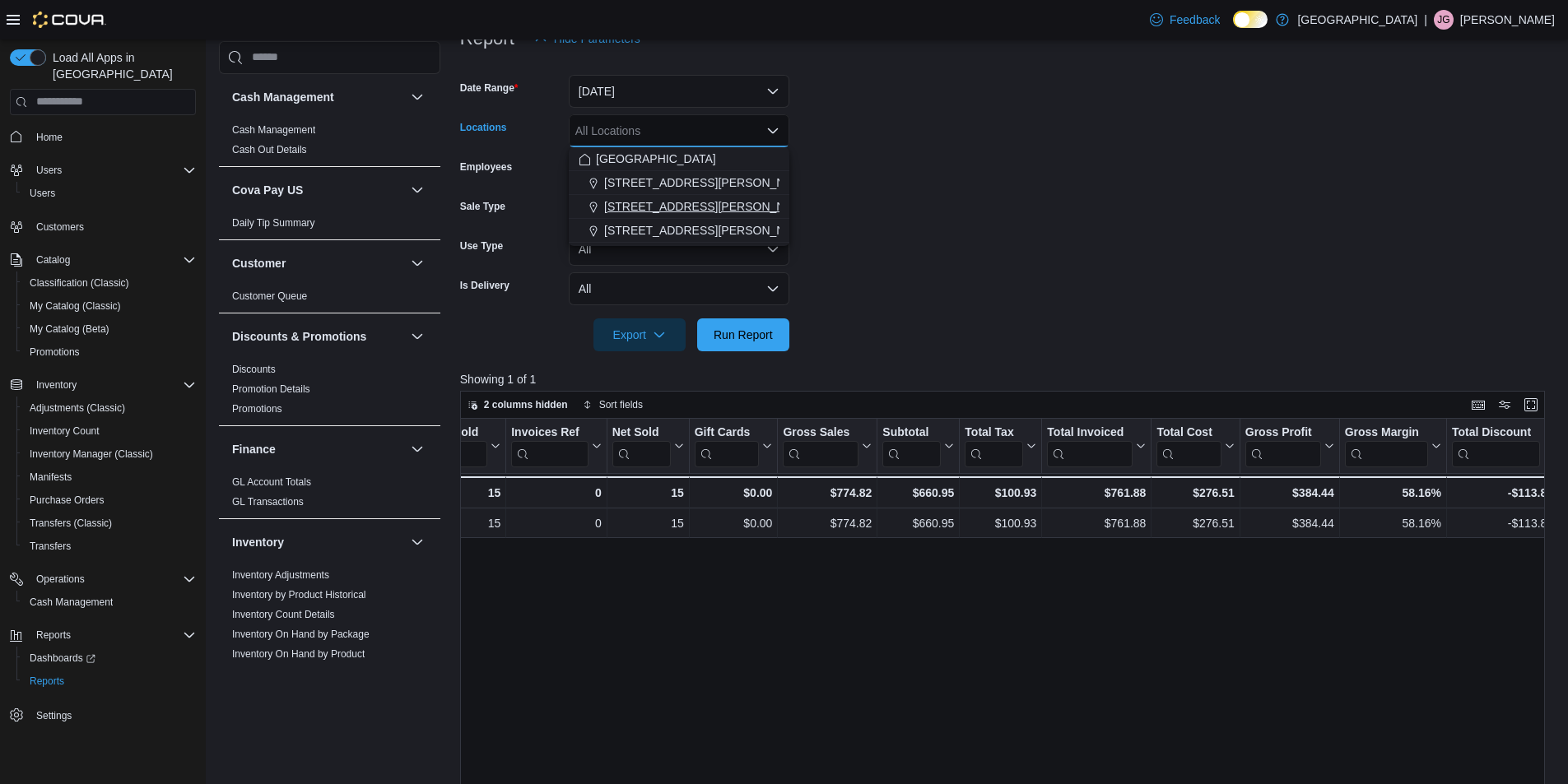
click at [695, 200] on span "[STREET_ADDRESS][PERSON_NAME]" at bounding box center [708, 206] width 209 height 16
click at [731, 335] on span "Run Report" at bounding box center [743, 334] width 59 height 16
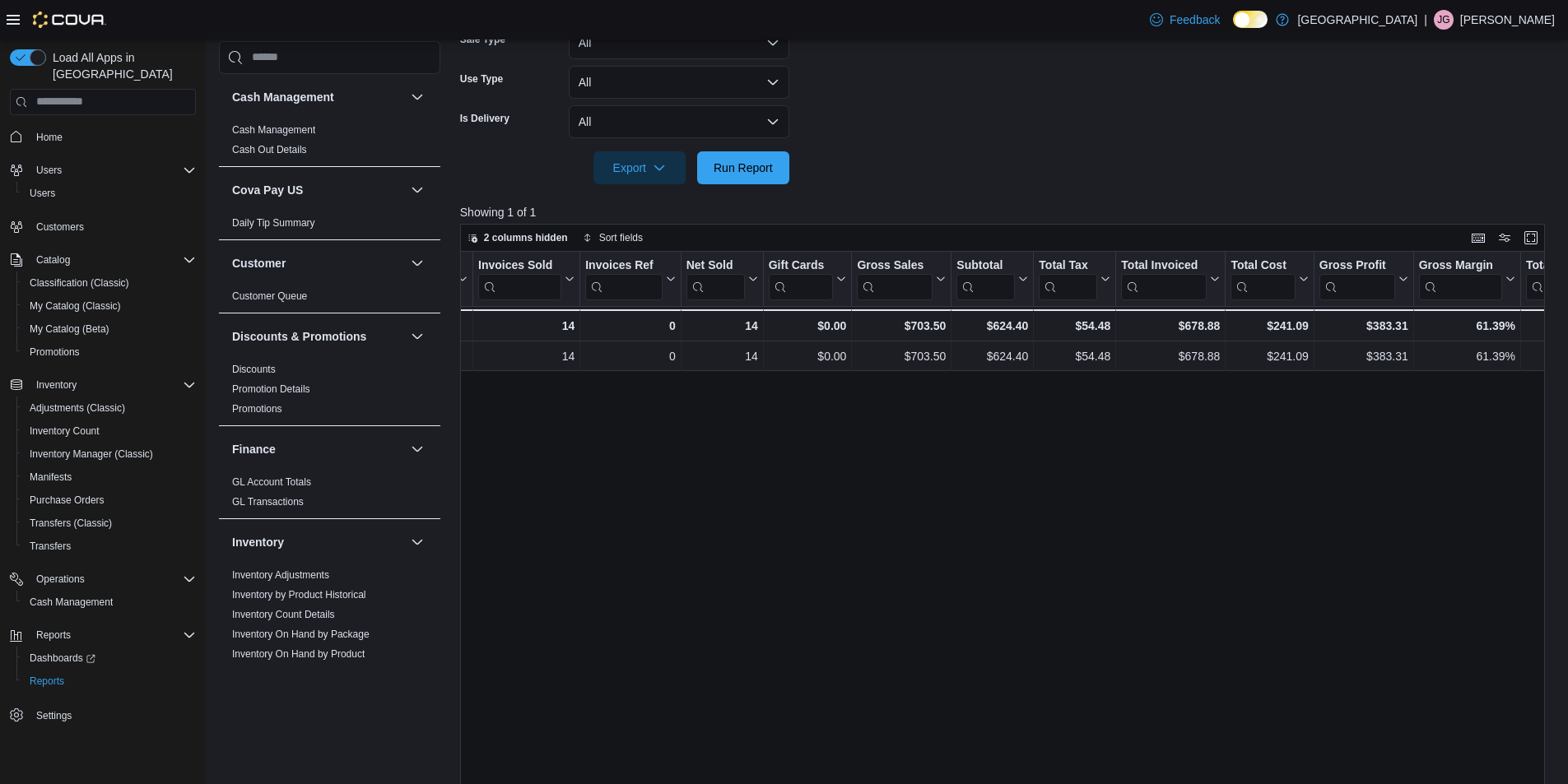
scroll to position [220, 0]
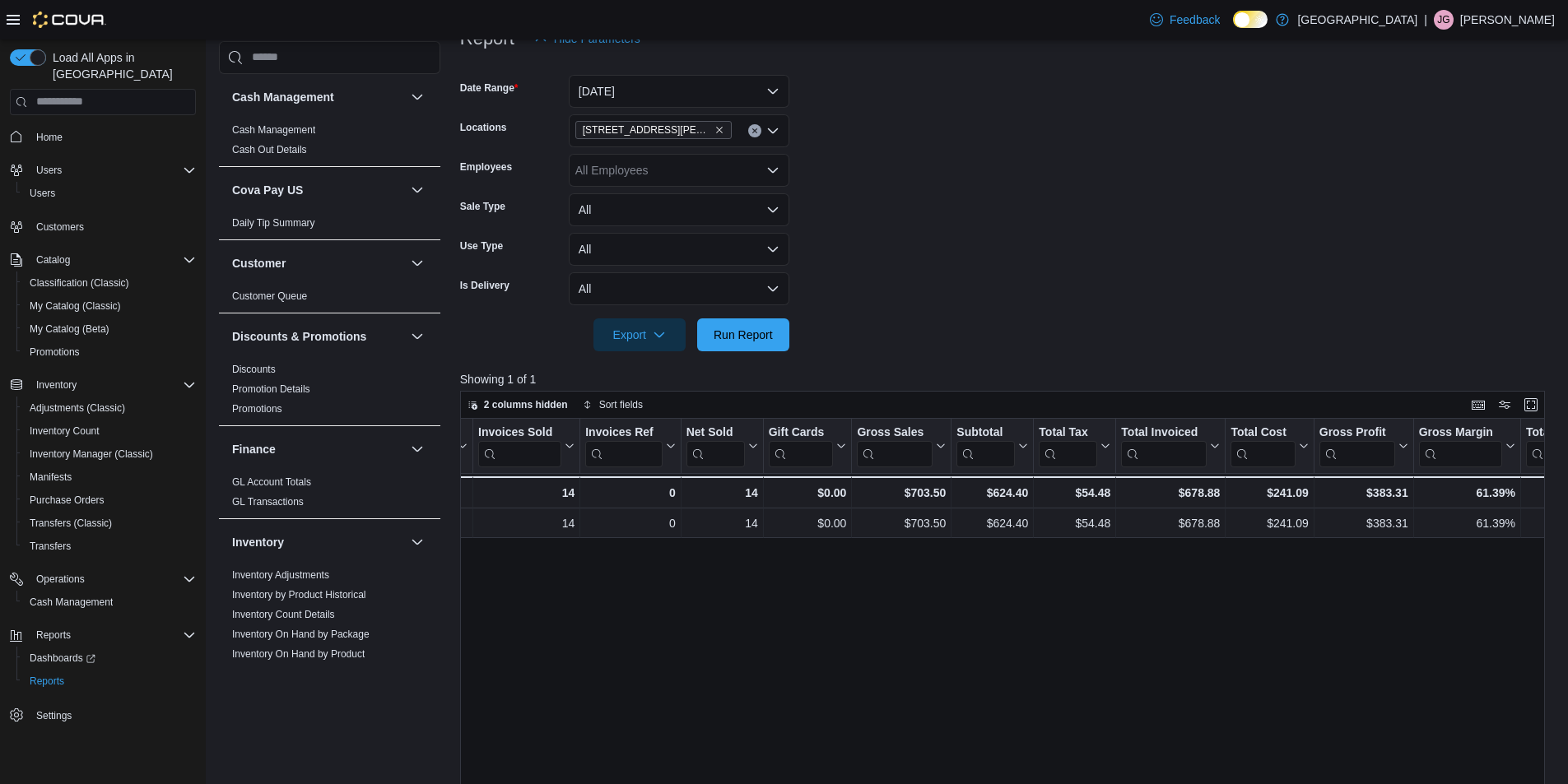
click at [751, 133] on icon "Clear input" at bounding box center [755, 131] width 7 height 7
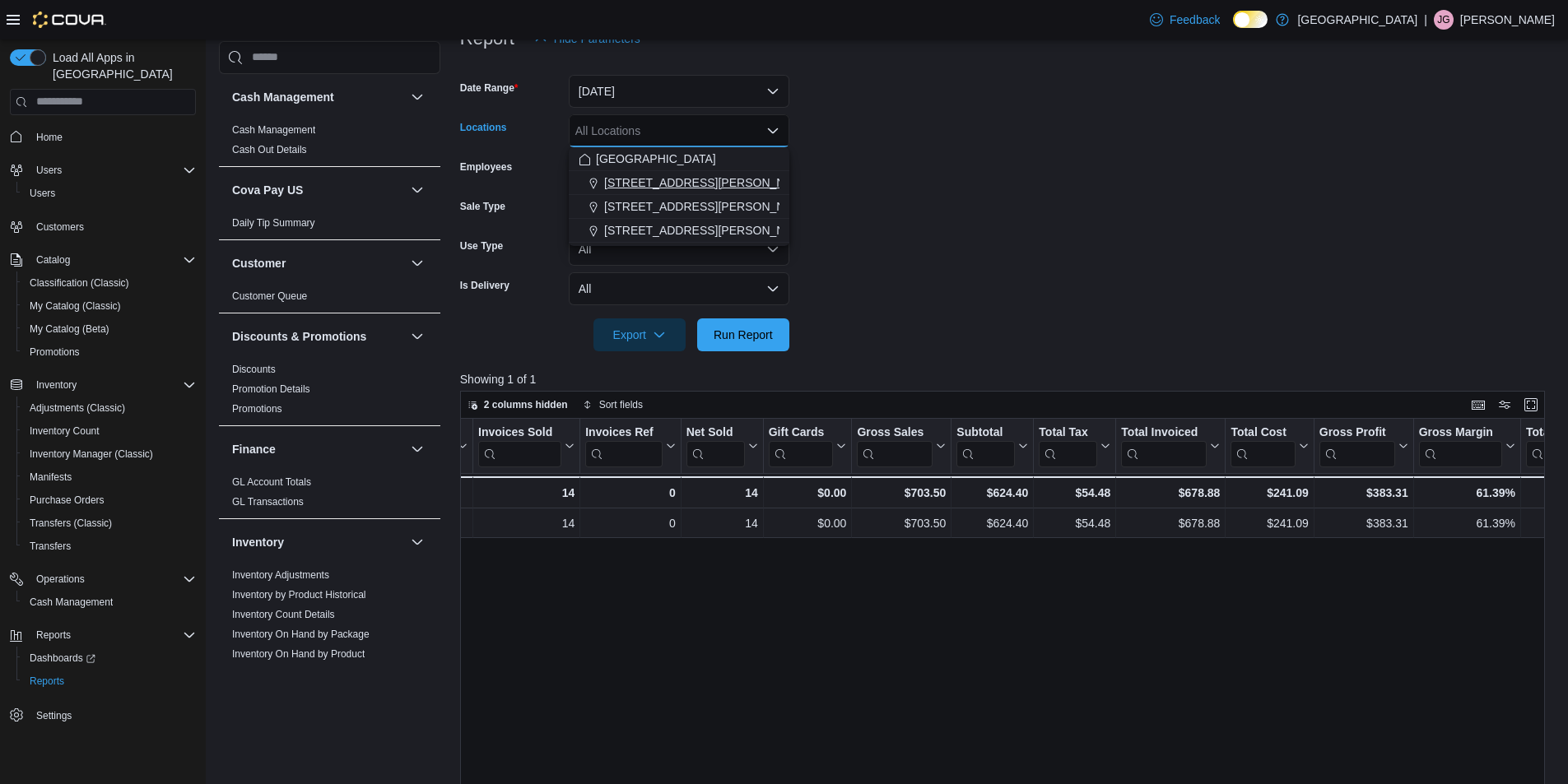
click at [704, 183] on div "[STREET_ADDRESS][PERSON_NAME]" at bounding box center [680, 182] width 201 height 16
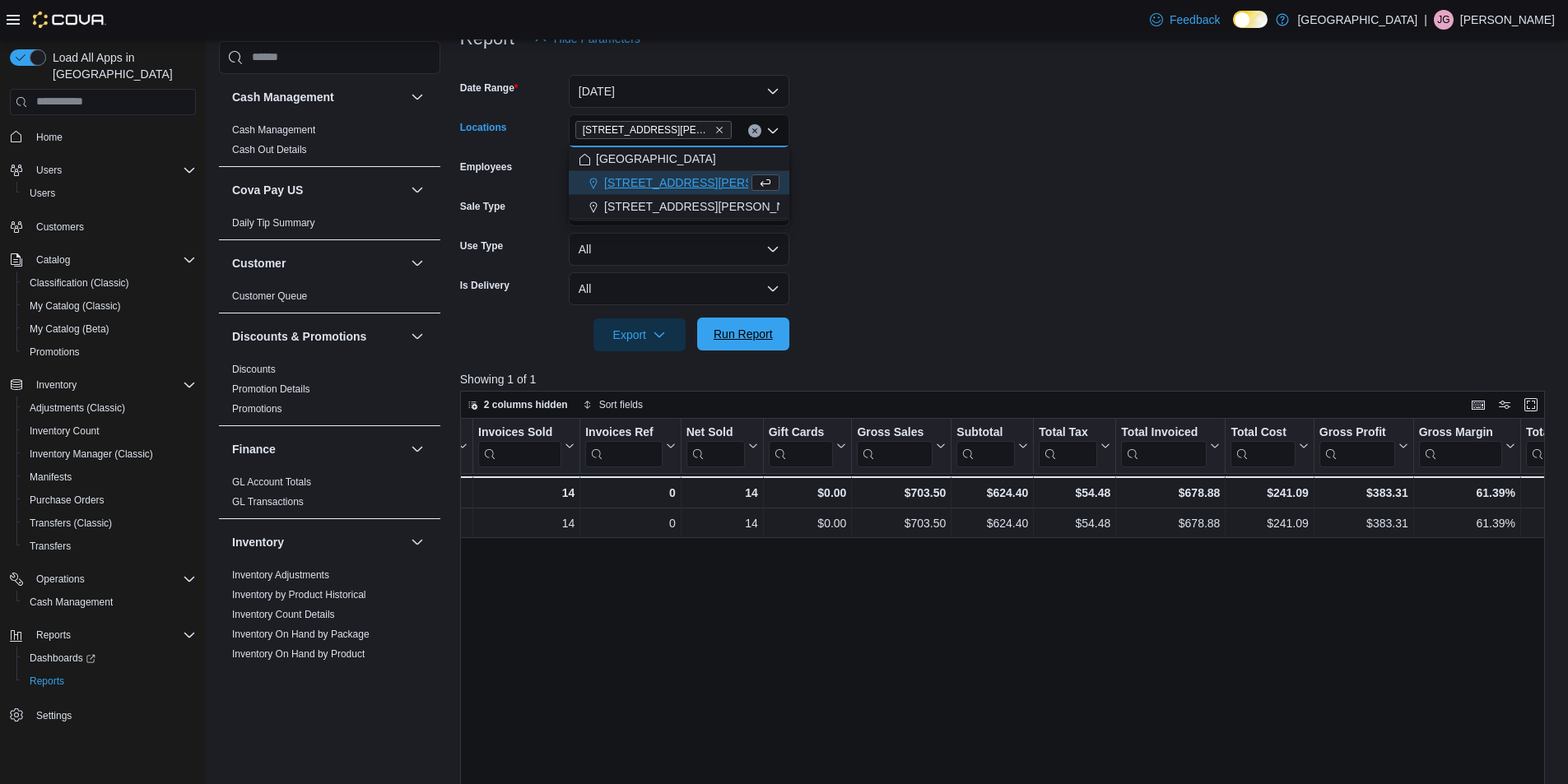
click at [747, 324] on span "Run Report" at bounding box center [744, 334] width 73 height 33
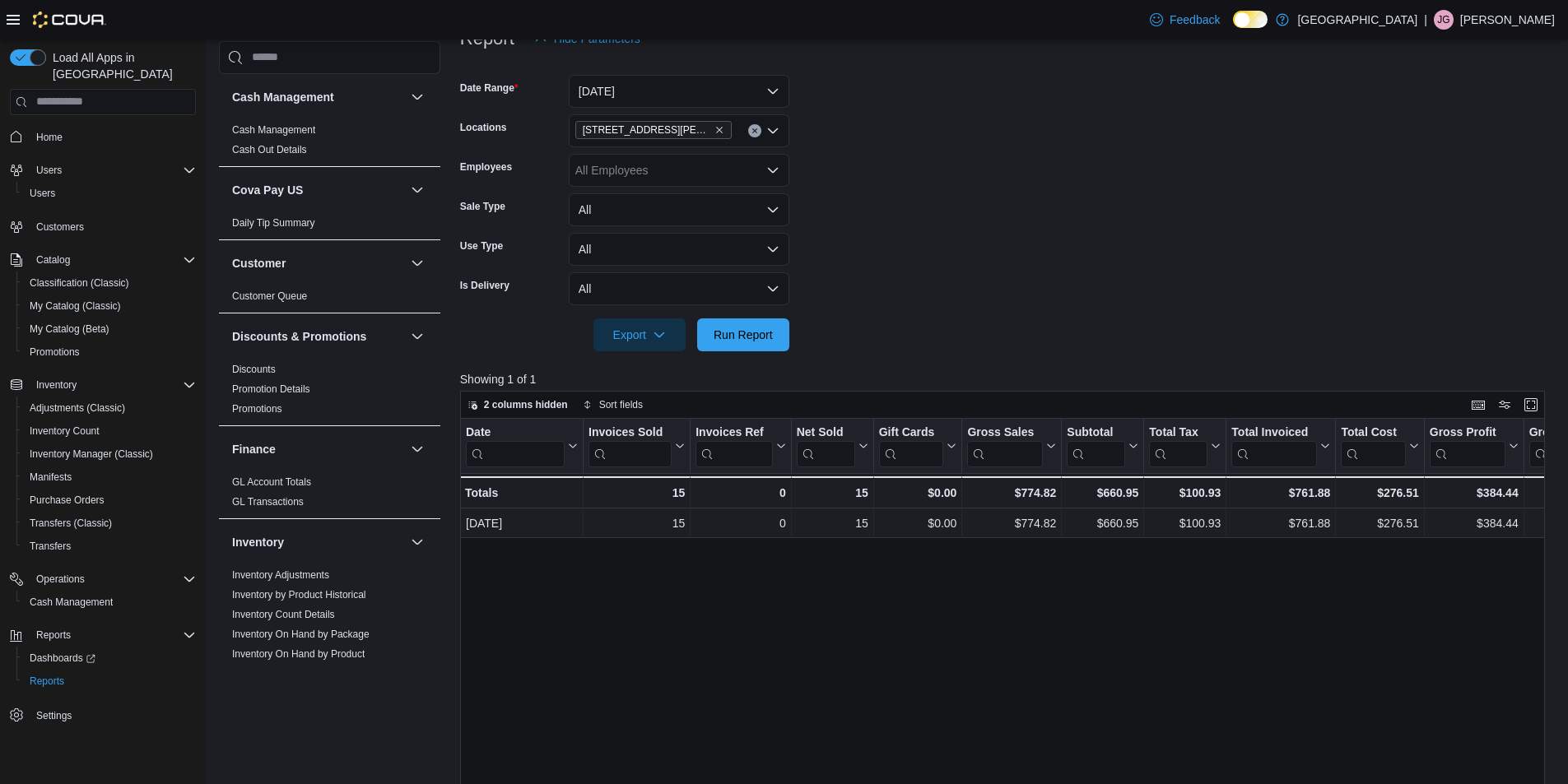
click at [755, 125] on button "Clear input" at bounding box center [755, 131] width 14 height 14
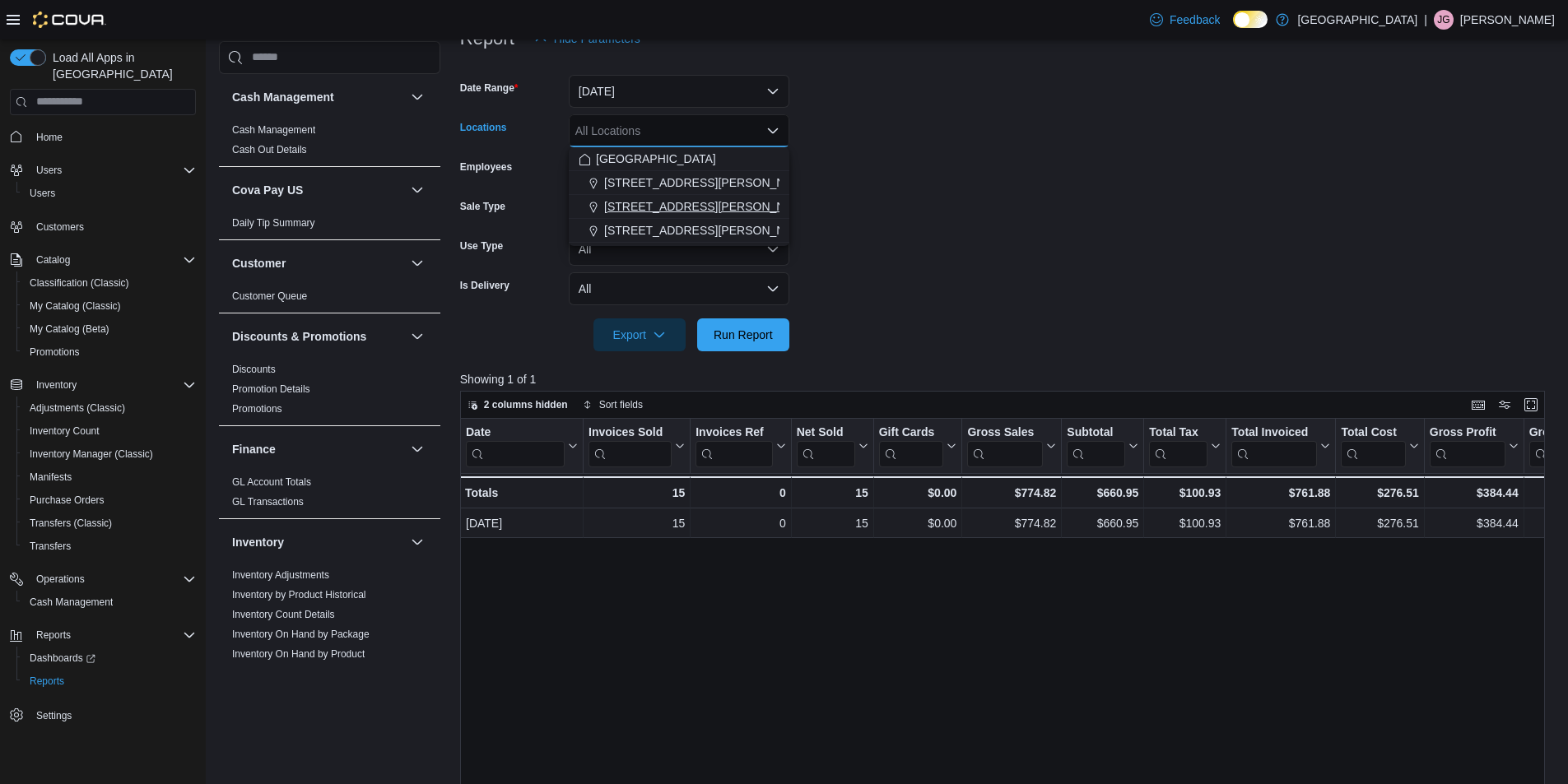
click at [697, 209] on span "[STREET_ADDRESS][PERSON_NAME]" at bounding box center [708, 206] width 209 height 16
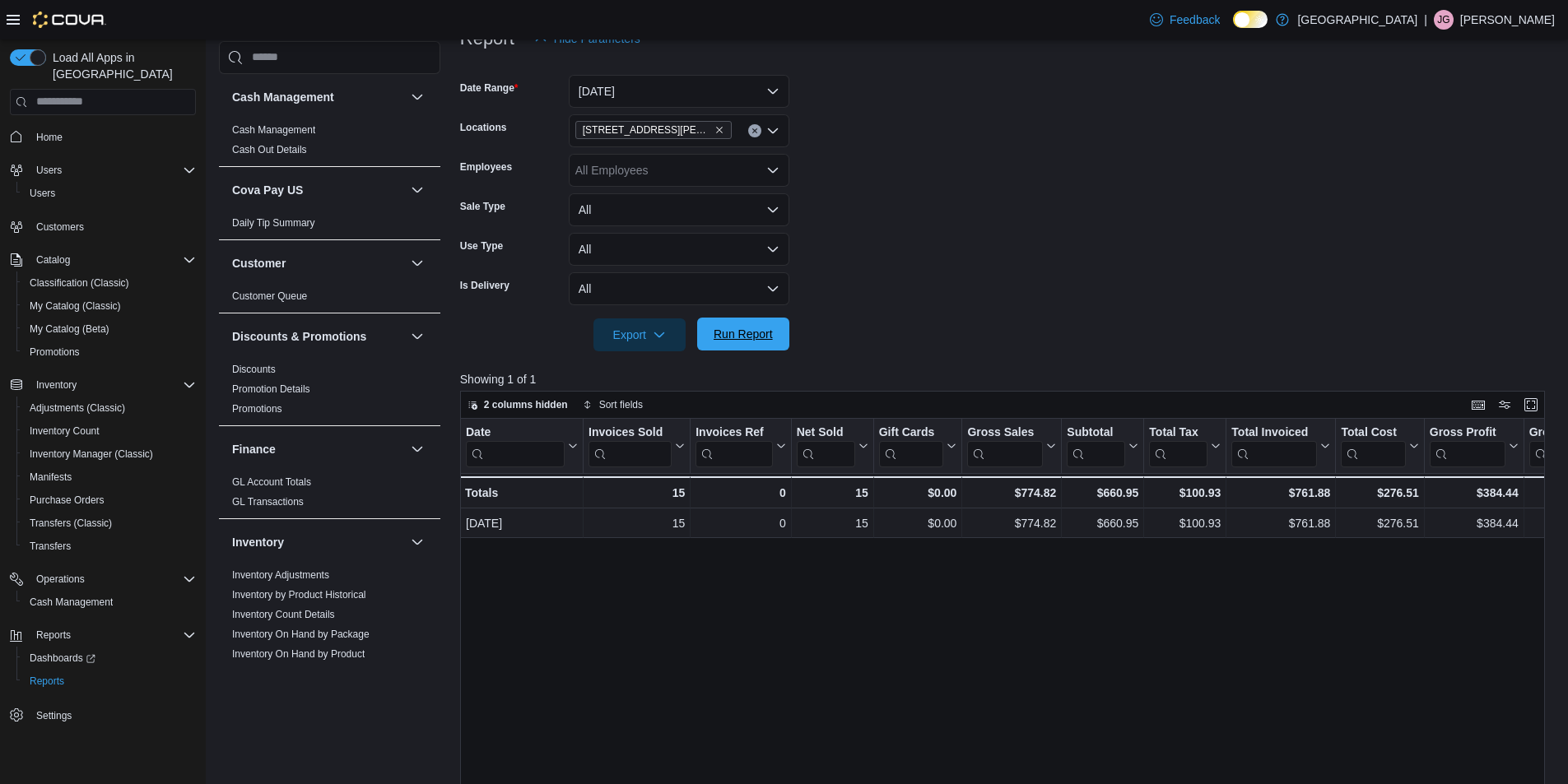
click at [744, 335] on span "Run Report" at bounding box center [743, 334] width 59 height 16
